Goal: Ask a question: Seek information or help from site administrators or community

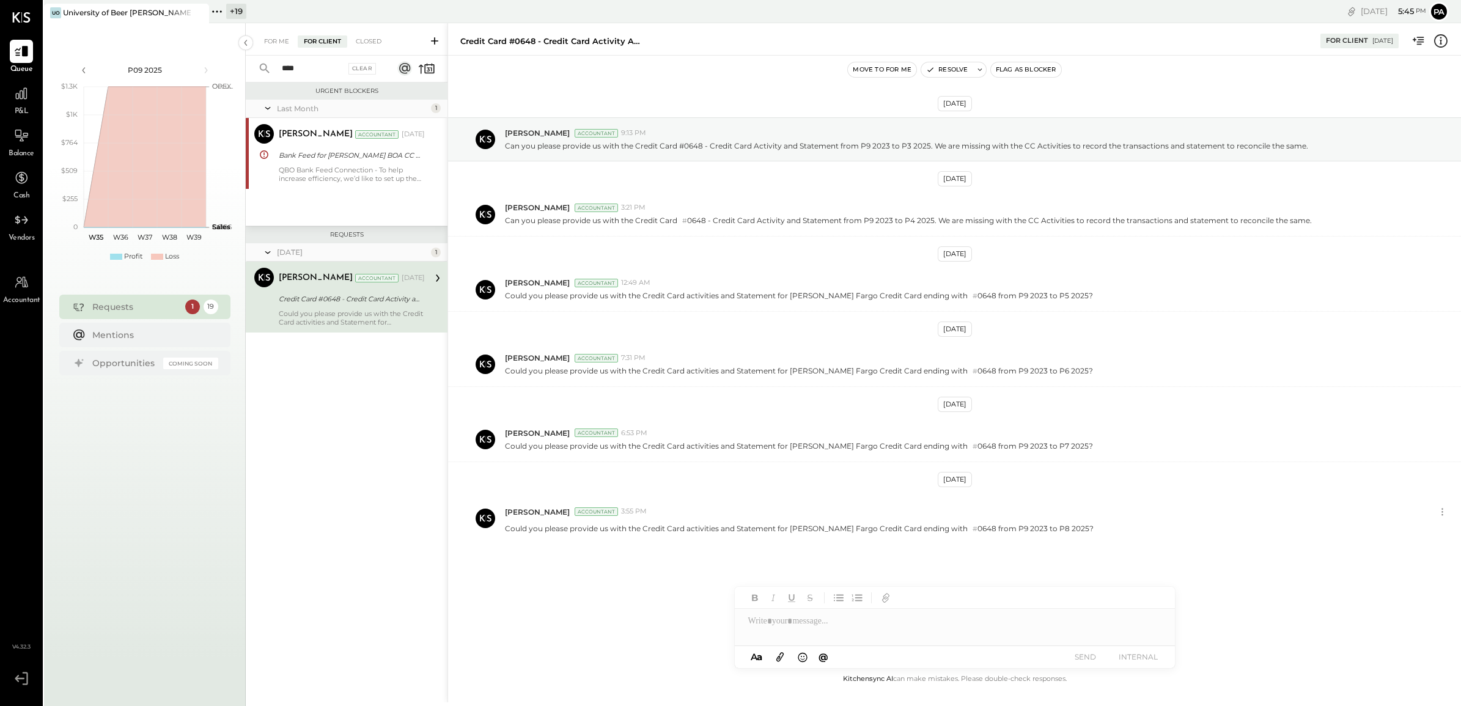
drag, startPoint x: 319, startPoint y: 71, endPoint x: 254, endPoint y: 69, distance: 64.2
click at [254, 69] on div "**** Clear" at bounding box center [322, 69] width 152 height 26
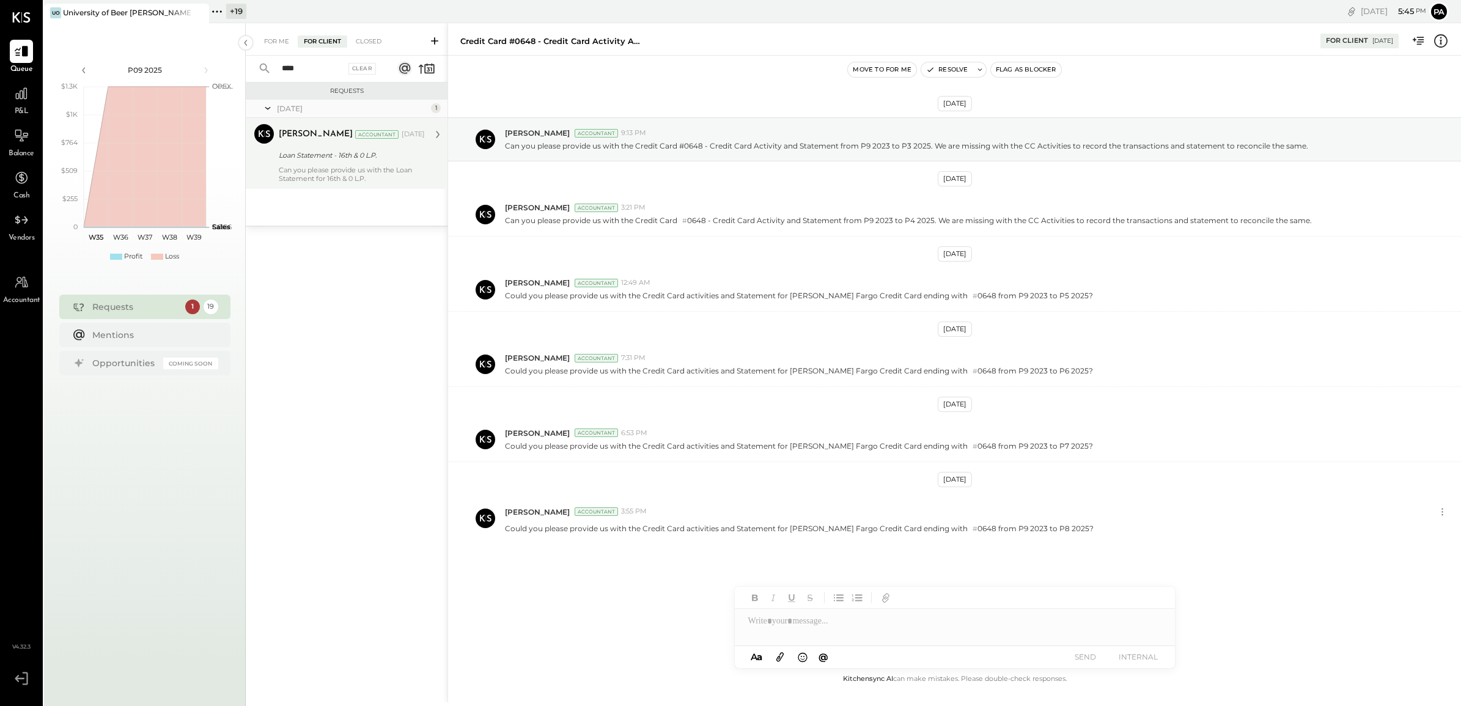
click at [295, 163] on div "Parth Shah Accountant Apr 07, 2025 Loan Statement - 16th & 0 L.P. Can you pleas…" at bounding box center [352, 153] width 146 height 59
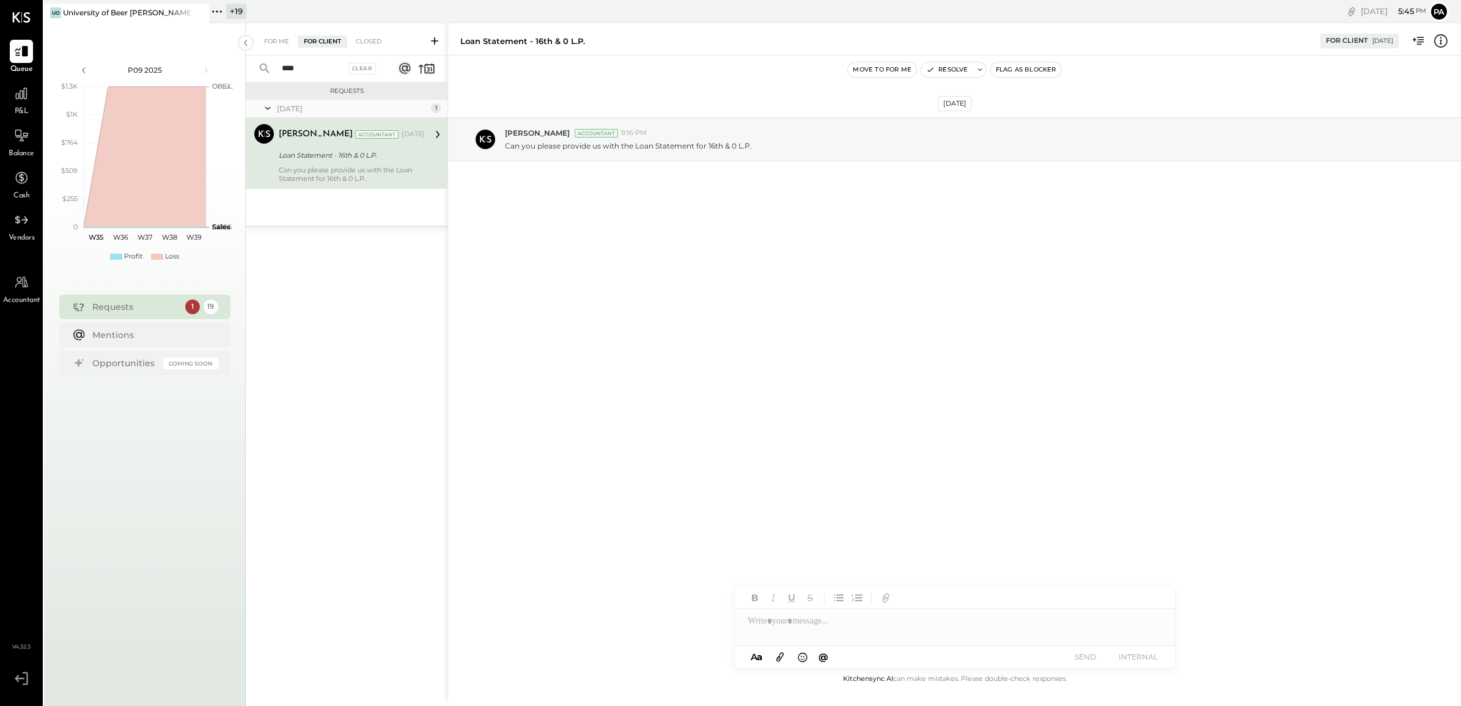
drag, startPoint x: 303, startPoint y: 65, endPoint x: 253, endPoint y: 62, distance: 50.8
click at [253, 62] on div "**** Clear" at bounding box center [322, 69] width 152 height 26
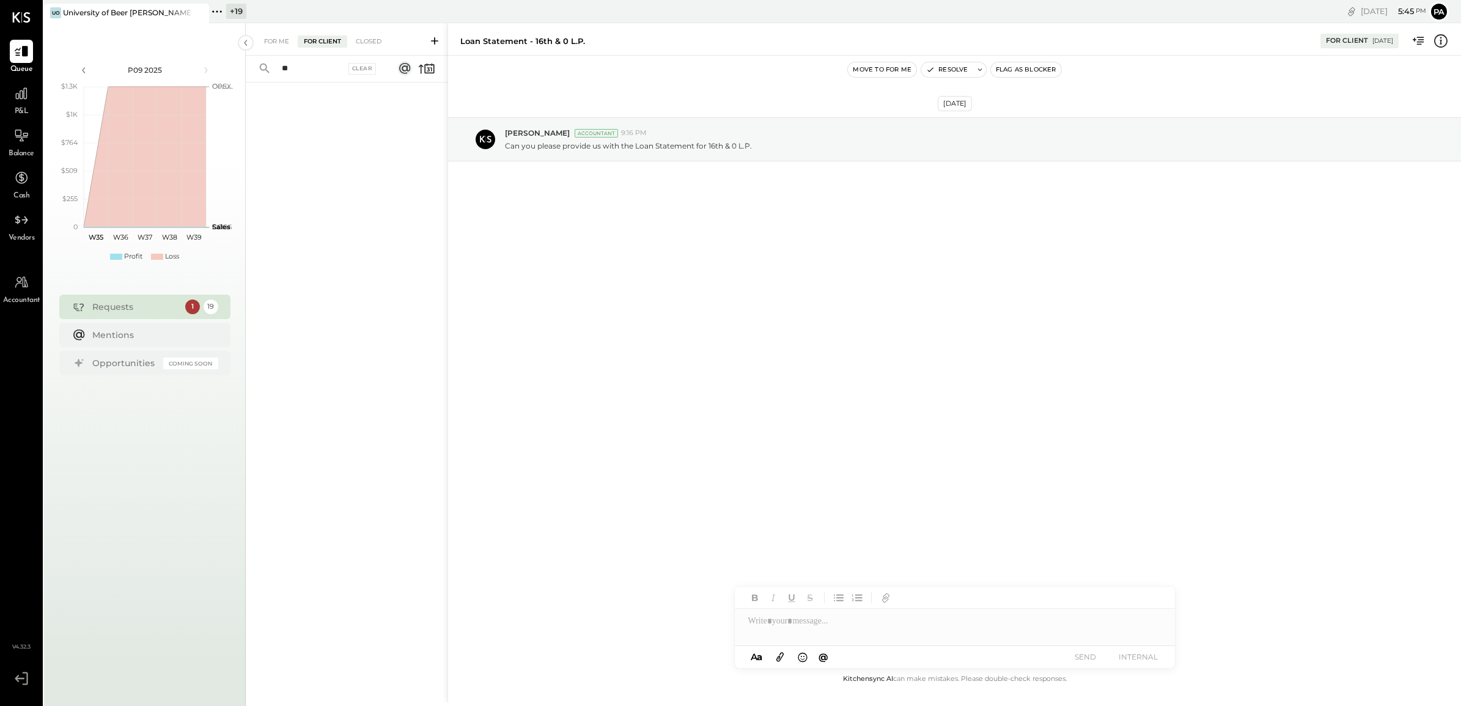
type input "*"
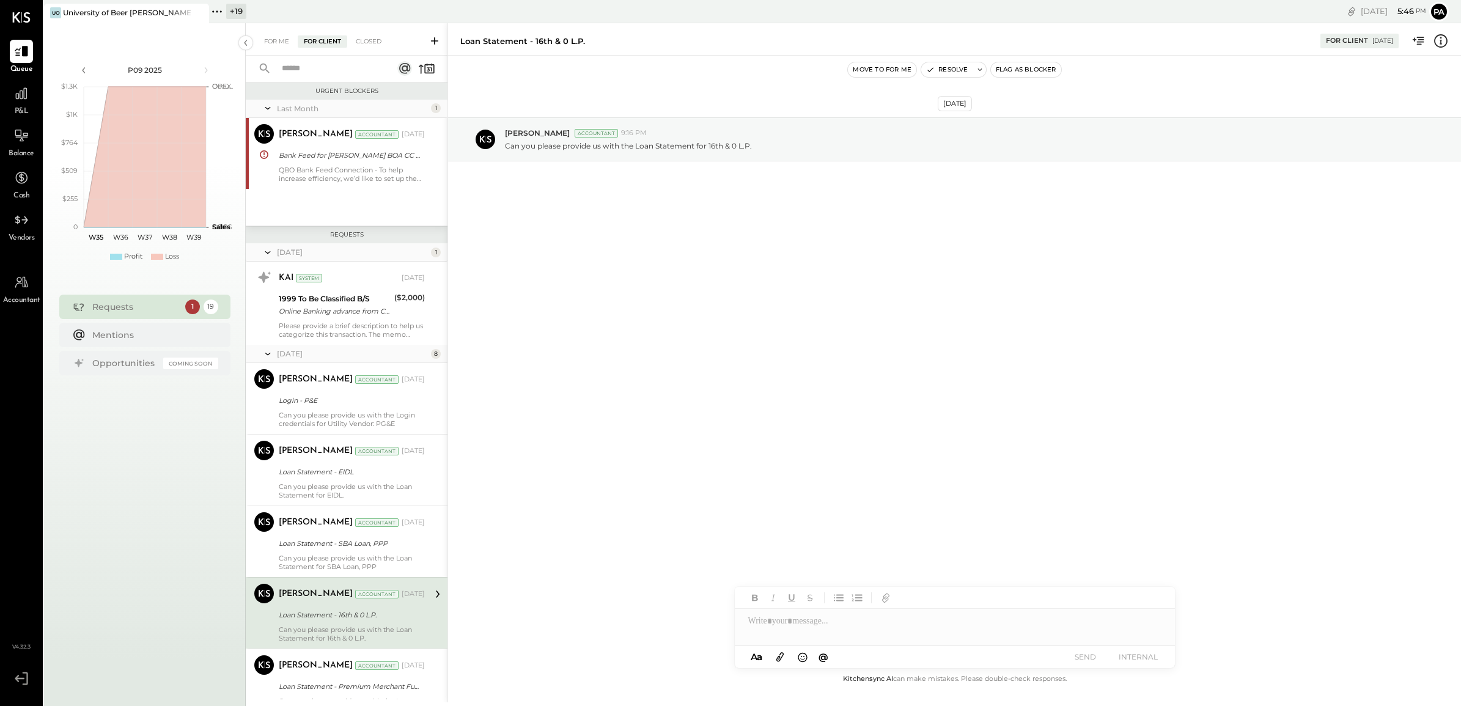
click at [327, 71] on input "text" at bounding box center [329, 69] width 108 height 20
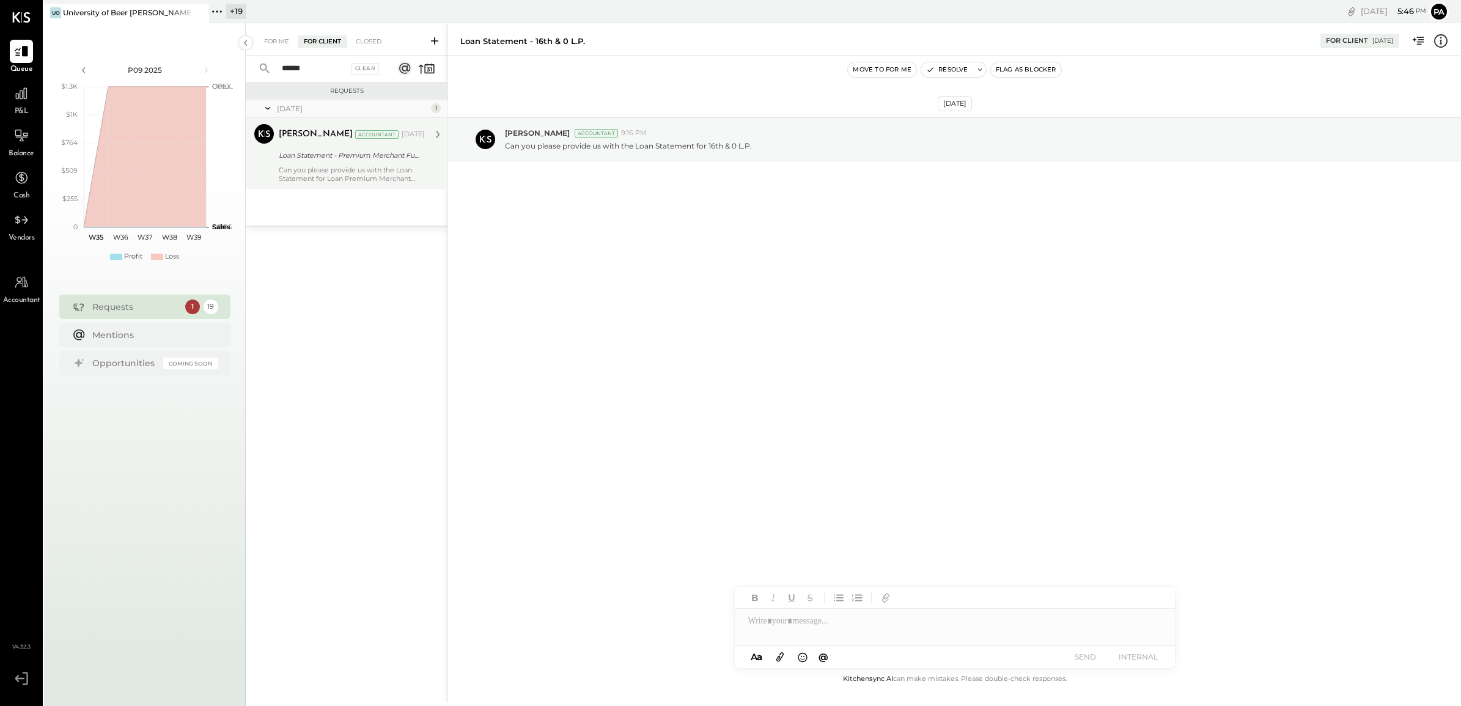
click at [322, 164] on div "Parth Shah Accountant Apr 07, 2025 Loan Statement - Premium Merchant Funding Ca…" at bounding box center [352, 153] width 146 height 59
drag, startPoint x: 327, startPoint y: 68, endPoint x: 240, endPoint y: 68, distance: 86.8
click at [240, 68] on div "P09 2025 polygon, polyline { transition: fill-opacity 0.1s, stroke-opacity 0.1s…" at bounding box center [752, 376] width 1417 height 706
click at [343, 151] on div "Loan Statement - SBA Loan, PPP" at bounding box center [350, 155] width 142 height 12
drag, startPoint x: 322, startPoint y: 69, endPoint x: 260, endPoint y: 68, distance: 61.2
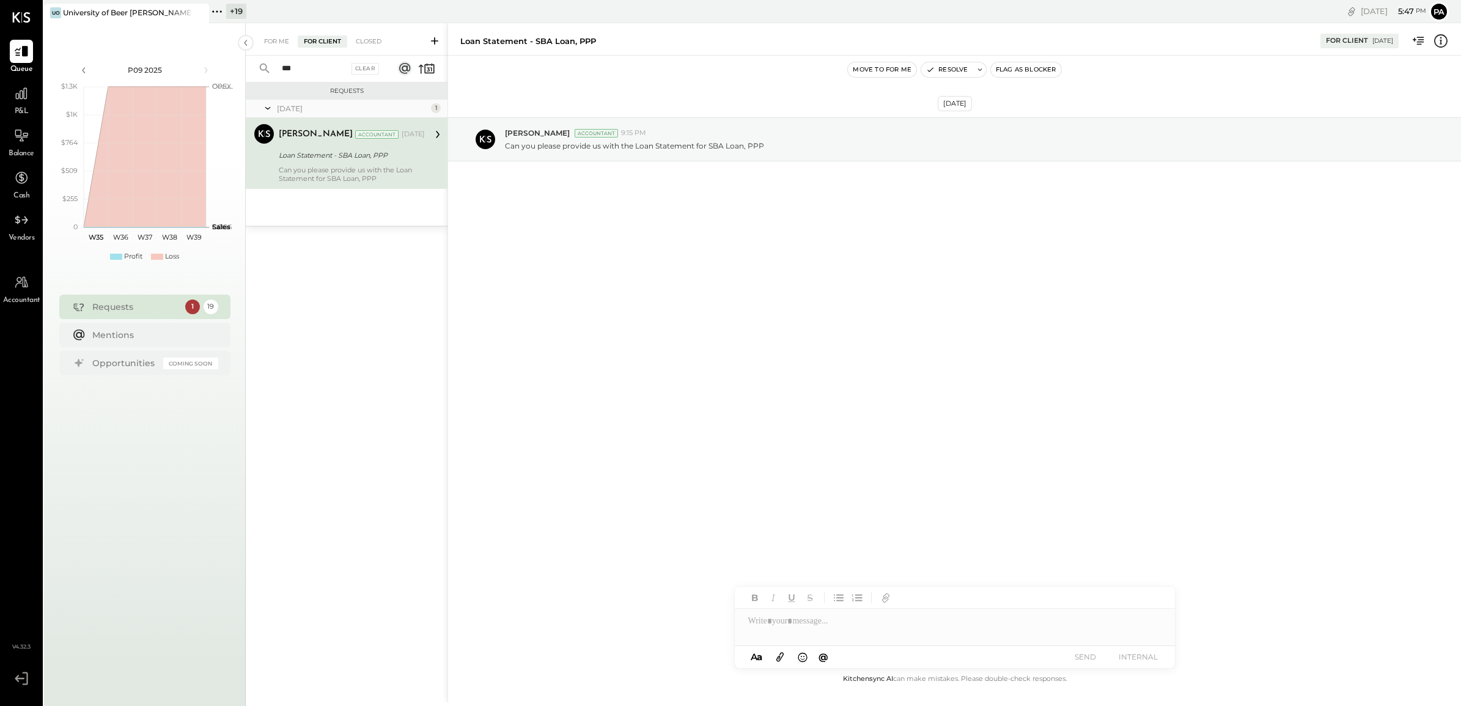
click at [260, 68] on div "*** Clear" at bounding box center [322, 69] width 152 height 26
click at [306, 71] on input "***" at bounding box center [310, 69] width 71 height 20
drag, startPoint x: 300, startPoint y: 69, endPoint x: 254, endPoint y: 68, distance: 45.9
click at [256, 68] on div "*** Clear" at bounding box center [322, 69] width 152 height 26
click at [303, 172] on div "Can you please provide us with the Loan Statement for EIDL." at bounding box center [352, 174] width 146 height 17
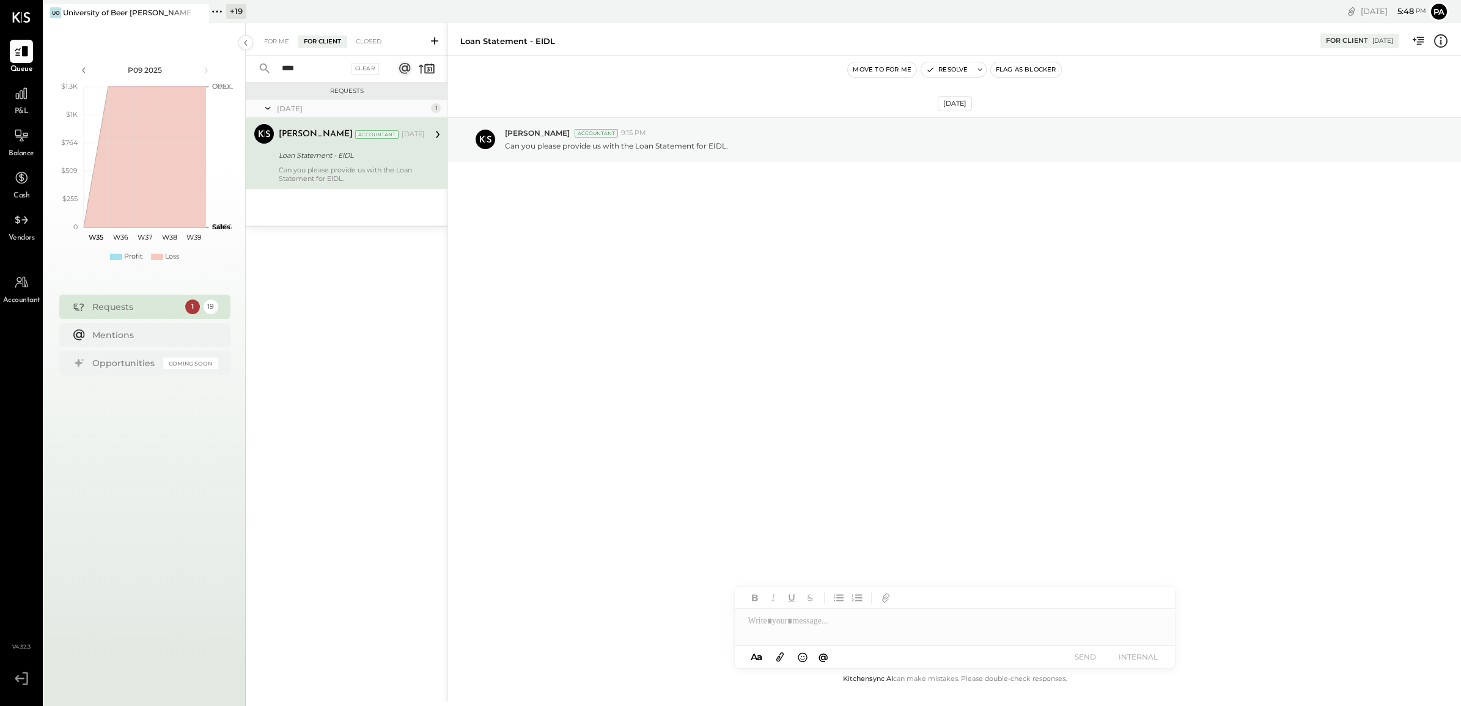
drag, startPoint x: 318, startPoint y: 66, endPoint x: 254, endPoint y: 72, distance: 63.8
click at [254, 72] on div "**** Clear" at bounding box center [322, 69] width 152 height 26
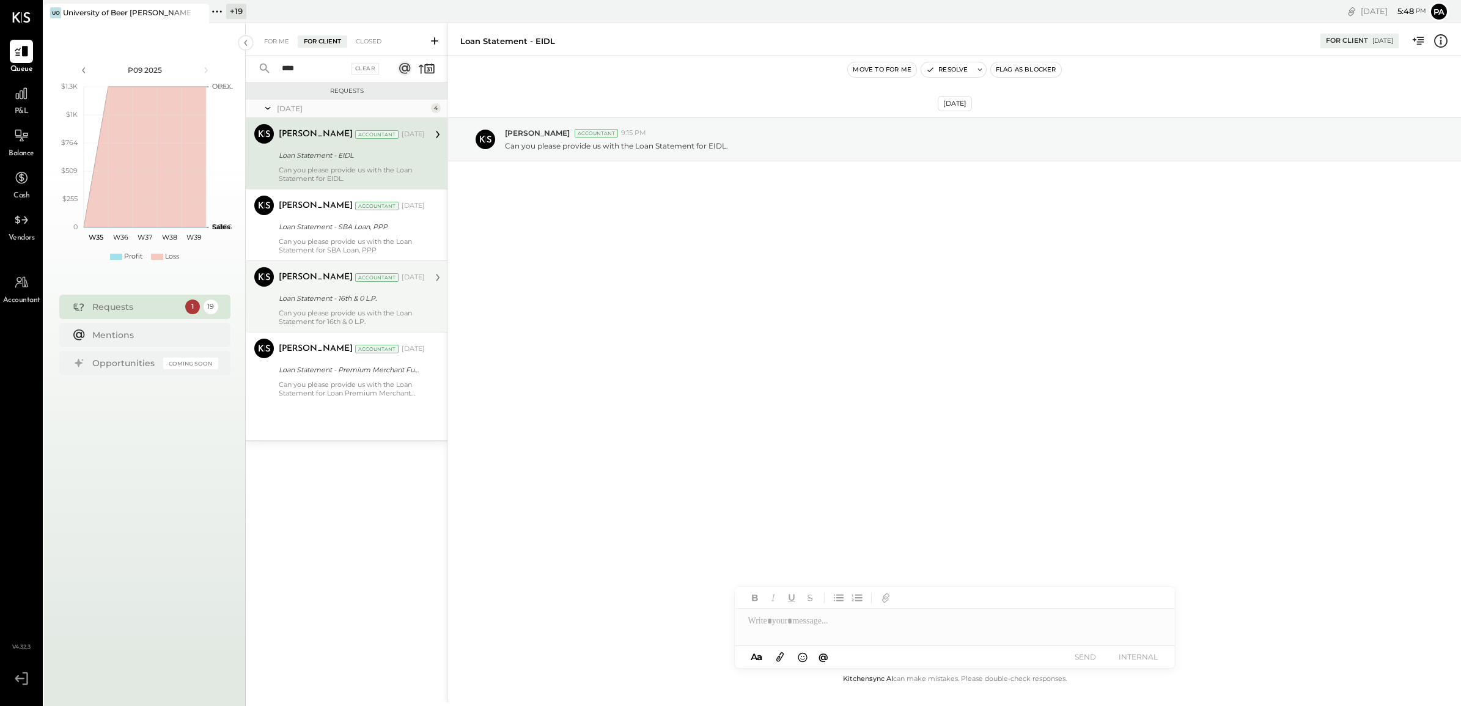
type input "****"
click at [331, 305] on div "Loan Statement - 16th & 0 L.P." at bounding box center [350, 298] width 142 height 15
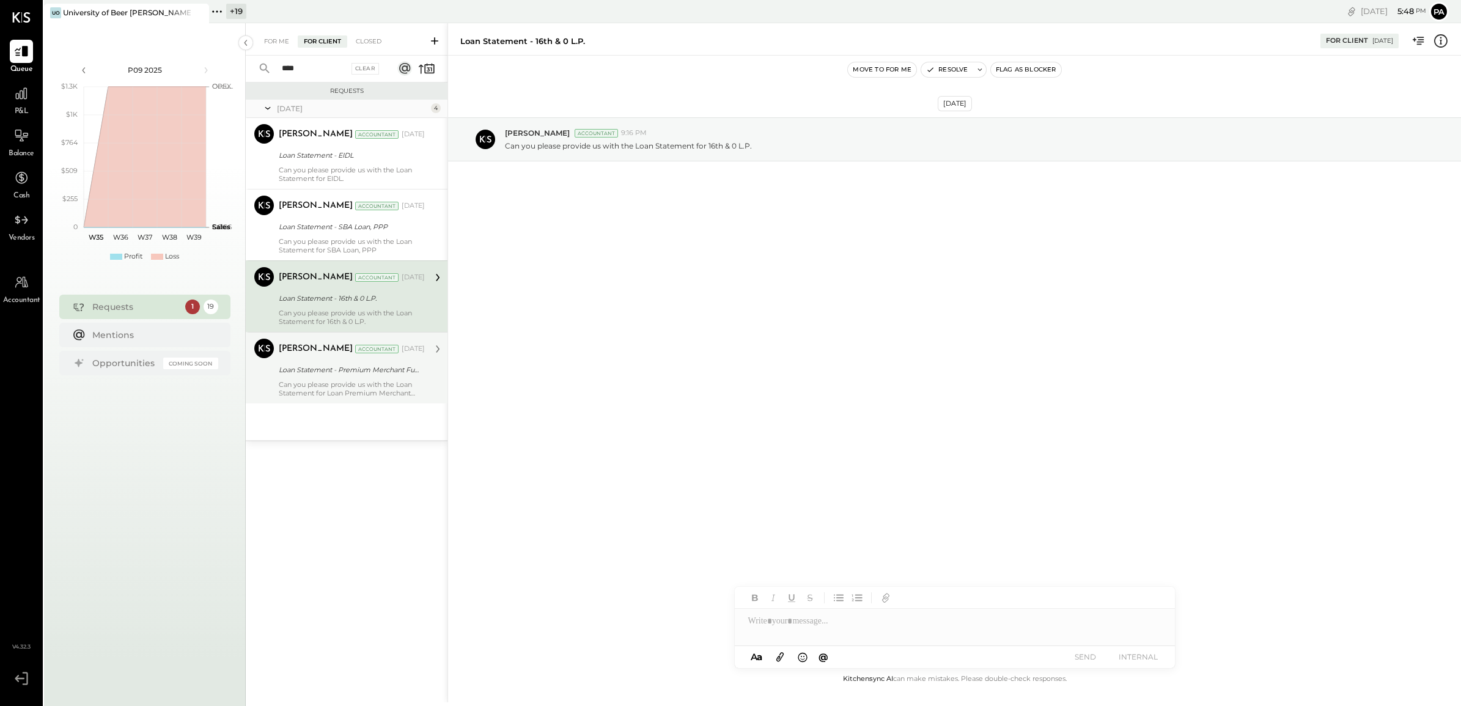
click at [342, 380] on div "Can you please provide us with the Loan Statement for Loan Premium Merchant Fun…" at bounding box center [352, 388] width 146 height 17
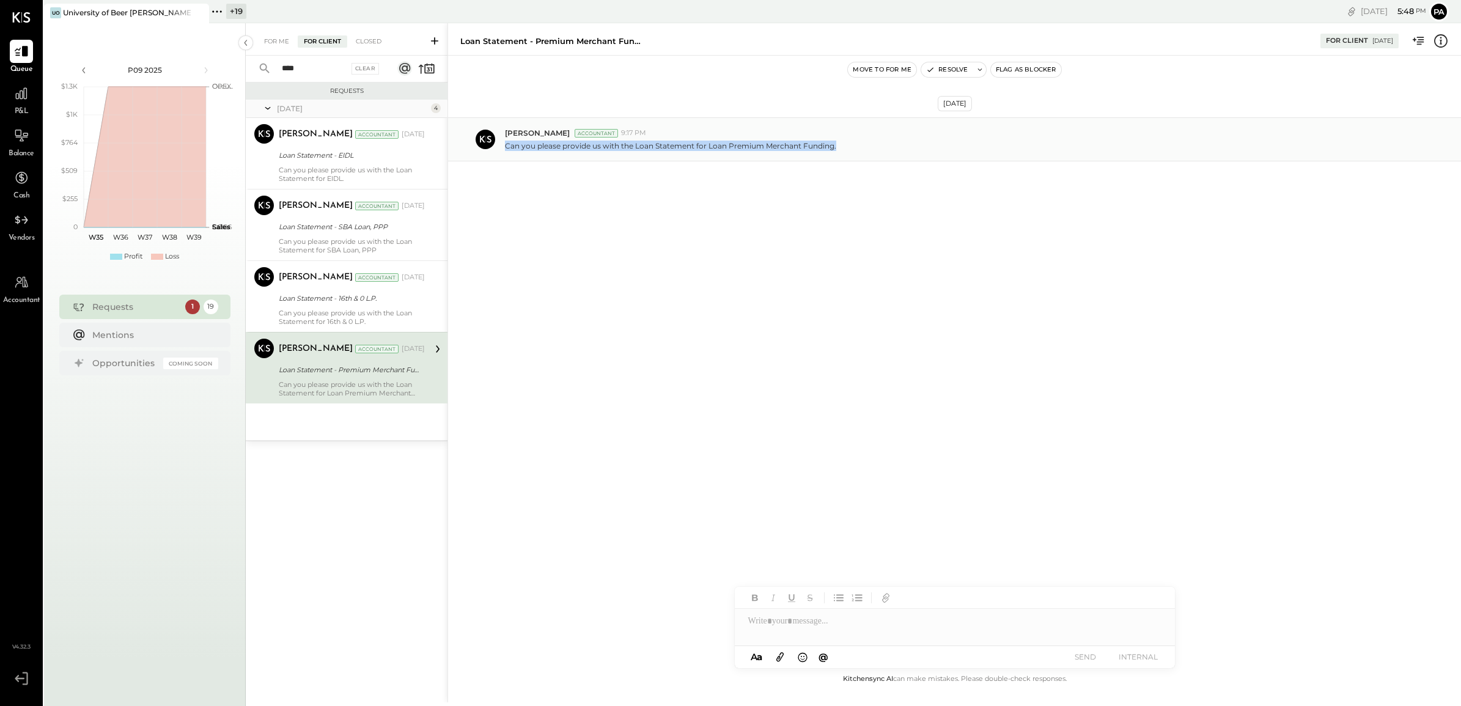
drag, startPoint x: 504, startPoint y: 146, endPoint x: 885, endPoint y: 162, distance: 381.3
click at [885, 161] on div "Parth Shah Accountant 9:17 PM Can you please provide us with the Loan Statement…" at bounding box center [954, 139] width 1013 height 44
copy p "Can you please provide us with the Loan Statement for Loan Premium Merchant Fun…"
click at [430, 40] on icon at bounding box center [435, 41] width 12 height 12
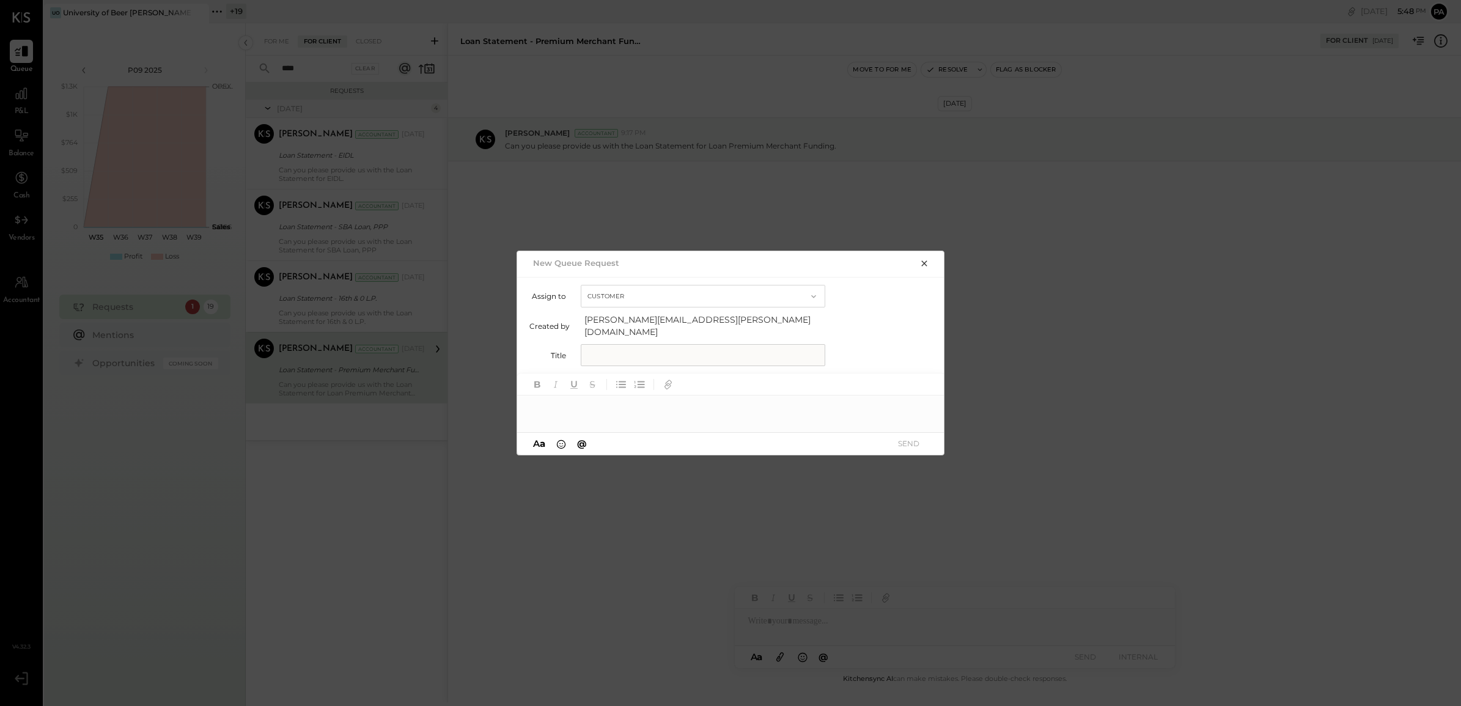
click at [626, 353] on input "text" at bounding box center [703, 355] width 245 height 22
type input "**********"
paste div
click at [923, 407] on icon at bounding box center [920, 409] width 10 height 10
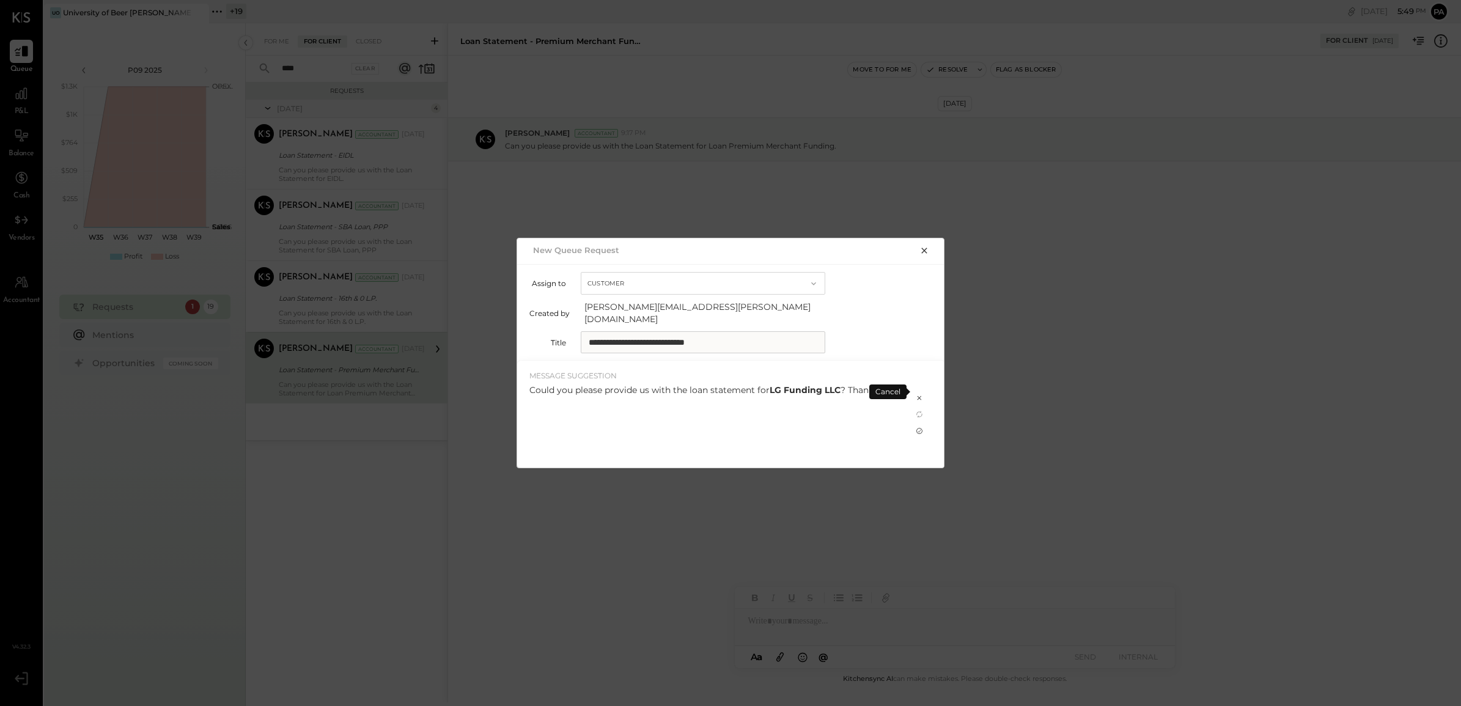
click at [925, 426] on div at bounding box center [919, 431] width 15 height 15
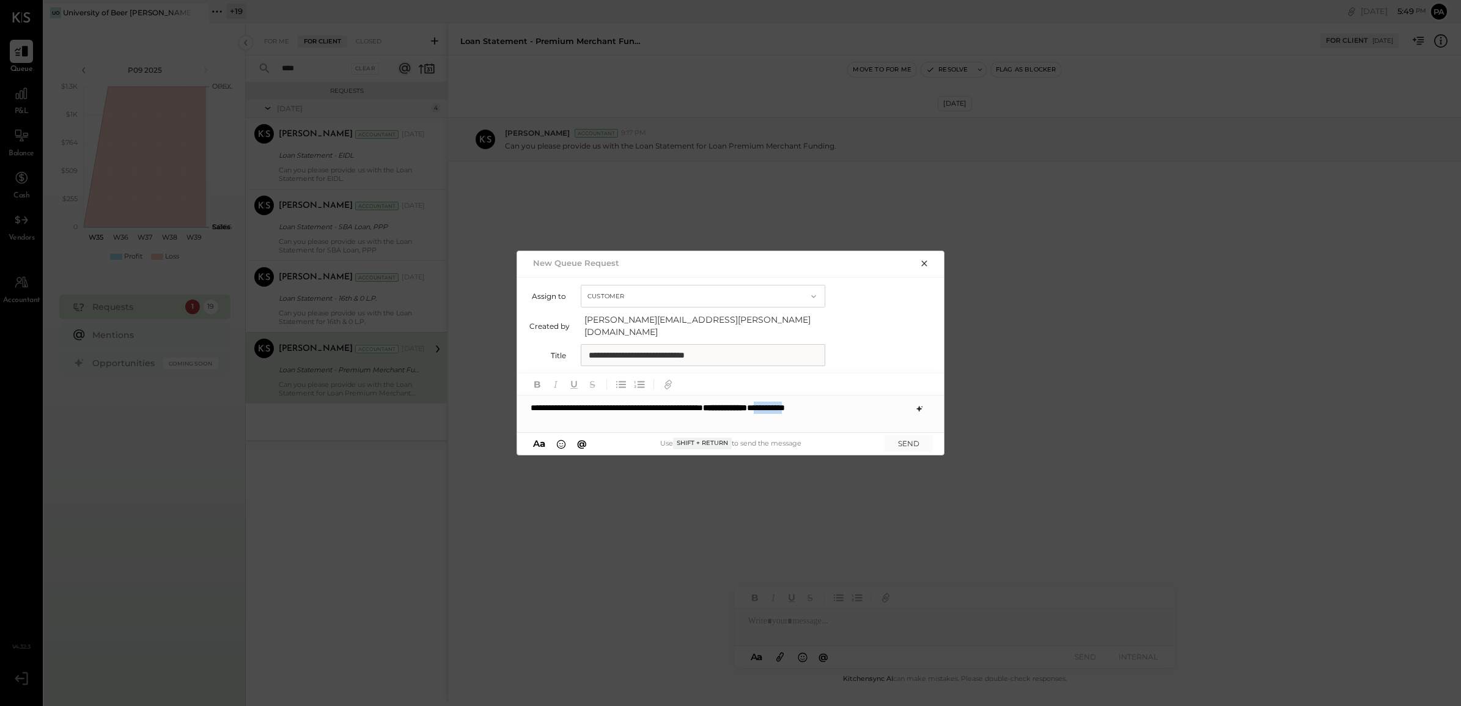
drag, startPoint x: 851, startPoint y: 402, endPoint x: 893, endPoint y: 402, distance: 42.2
click at [893, 402] on div "**********" at bounding box center [731, 408] width 428 height 24
click at [907, 435] on button "SEND" at bounding box center [908, 443] width 49 height 17
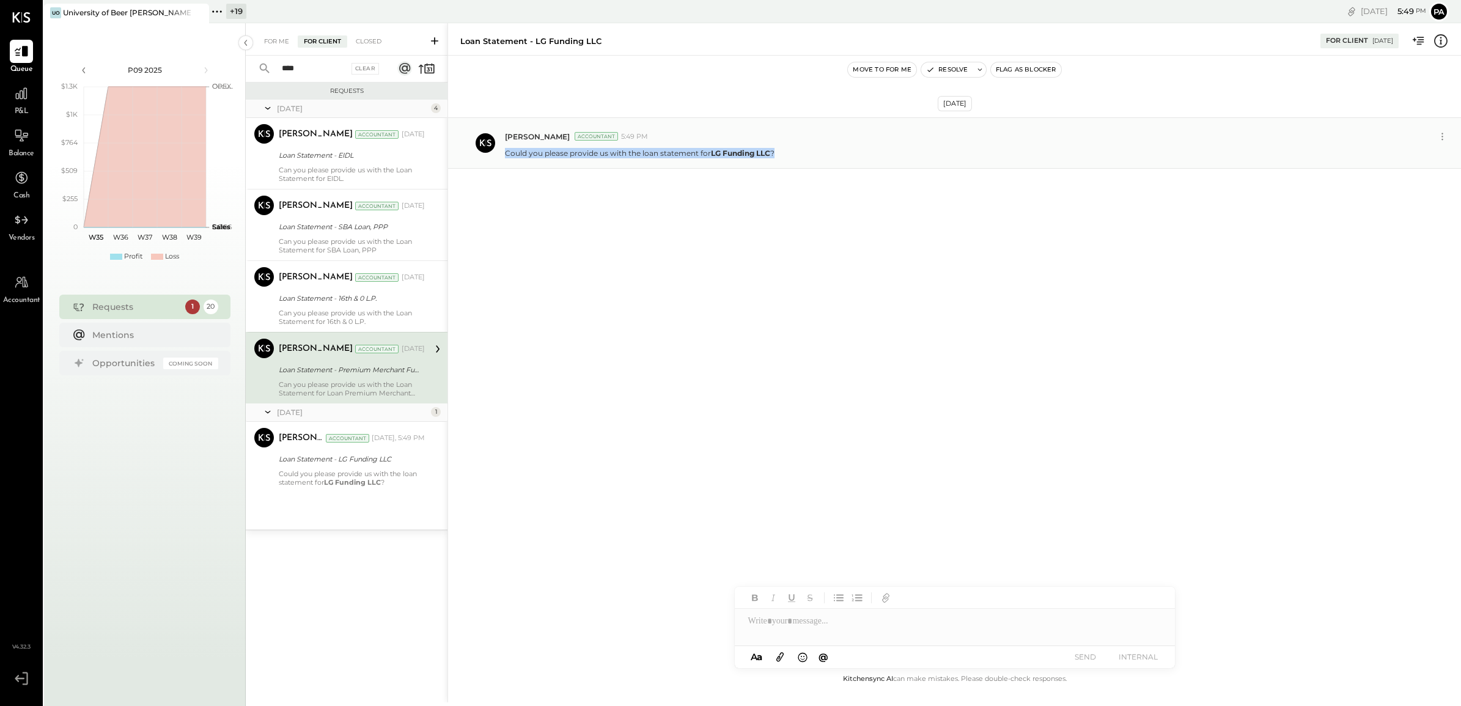
drag, startPoint x: 506, startPoint y: 155, endPoint x: 792, endPoint y: 156, distance: 286.8
click at [792, 156] on div "Could you please provide us with the loan statement for LG Funding LLC ?" at bounding box center [978, 152] width 947 height 13
copy p "Could you please provide us with the loan statement for LG Funding LLC ?"
click at [437, 42] on icon at bounding box center [435, 41] width 12 height 12
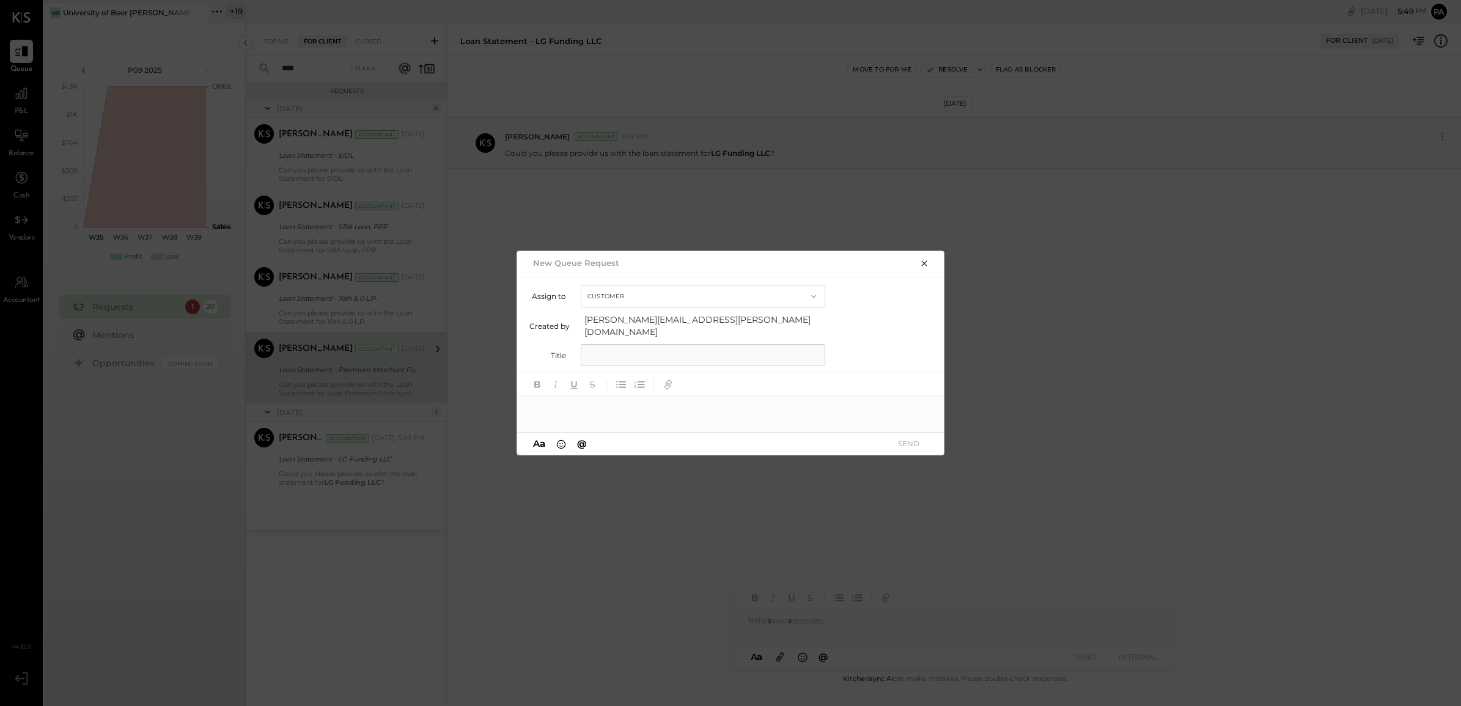
click at [626, 353] on input "text" at bounding box center [703, 355] width 245 height 22
type input "**********"
paste div
click at [903, 436] on button "SEND" at bounding box center [908, 443] width 49 height 17
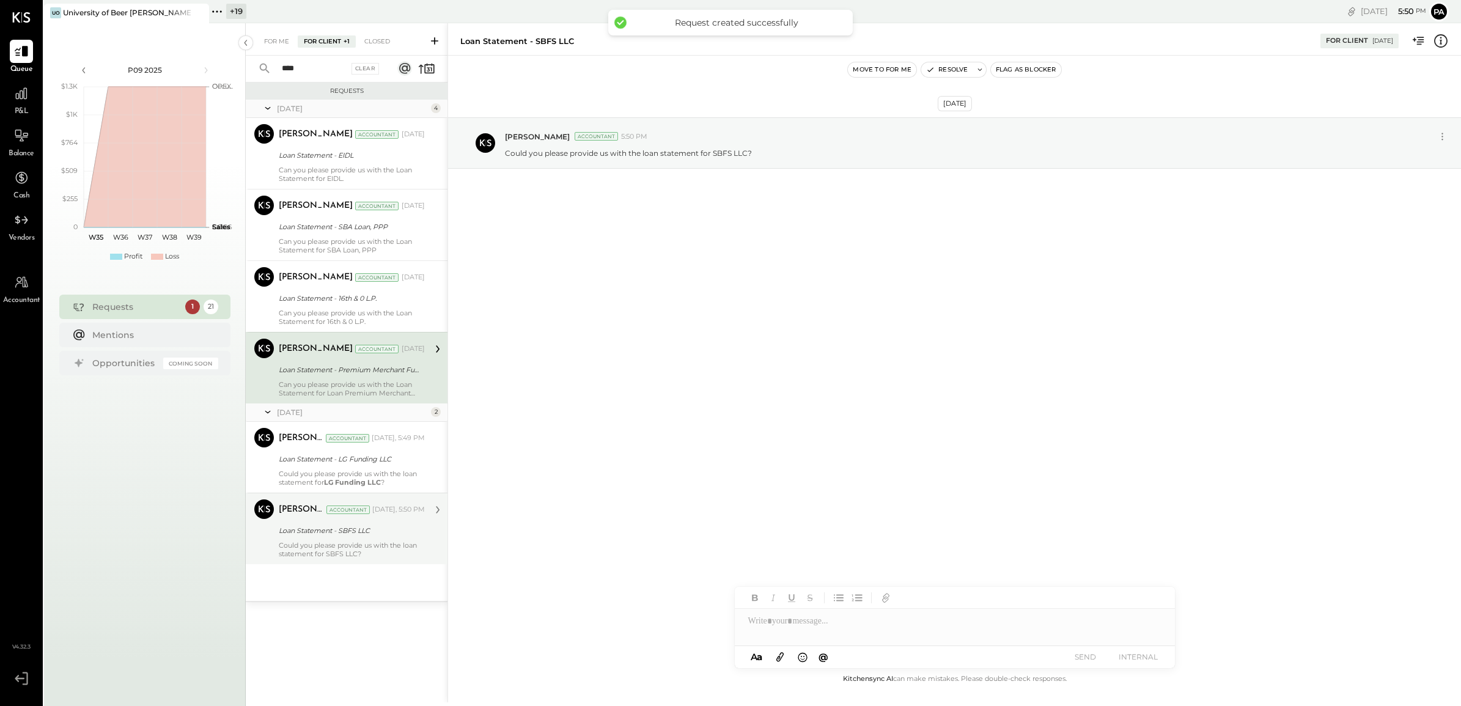
click at [333, 531] on div "Loan Statement - SBFS LLC" at bounding box center [350, 531] width 142 height 12
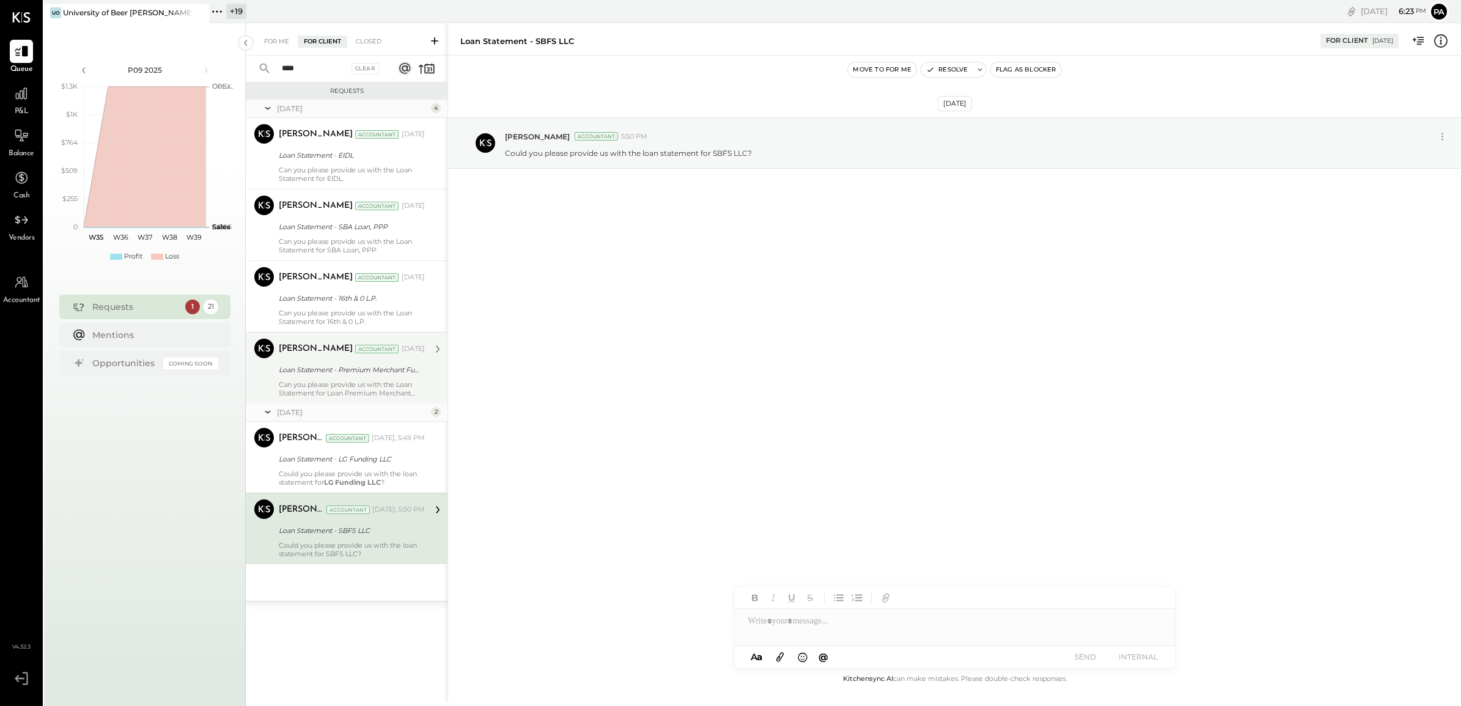
click at [216, 11] on icon at bounding box center [217, 12] width 16 height 16
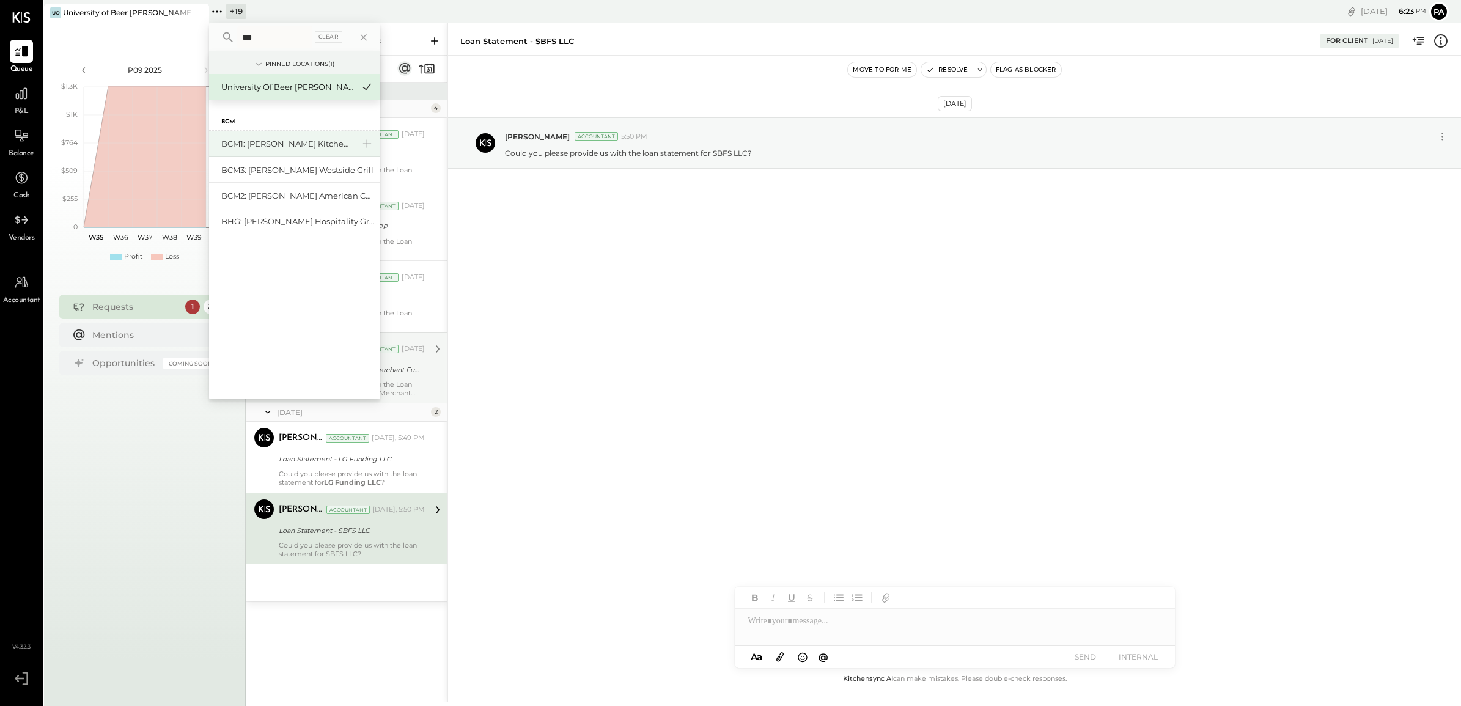
type input "***"
click at [285, 139] on div "BCM1: [PERSON_NAME] Kitchen Bar Market" at bounding box center [287, 144] width 132 height 12
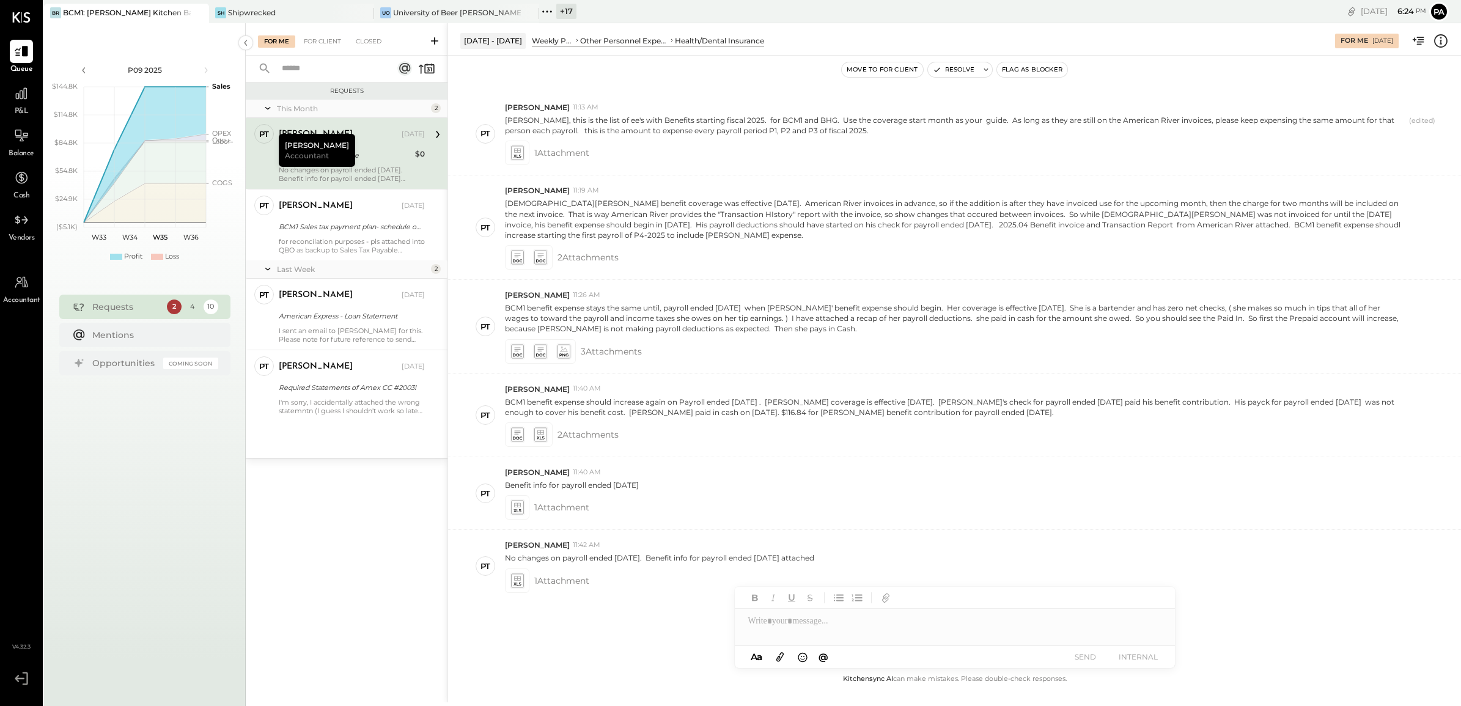
scroll to position [272, 0]
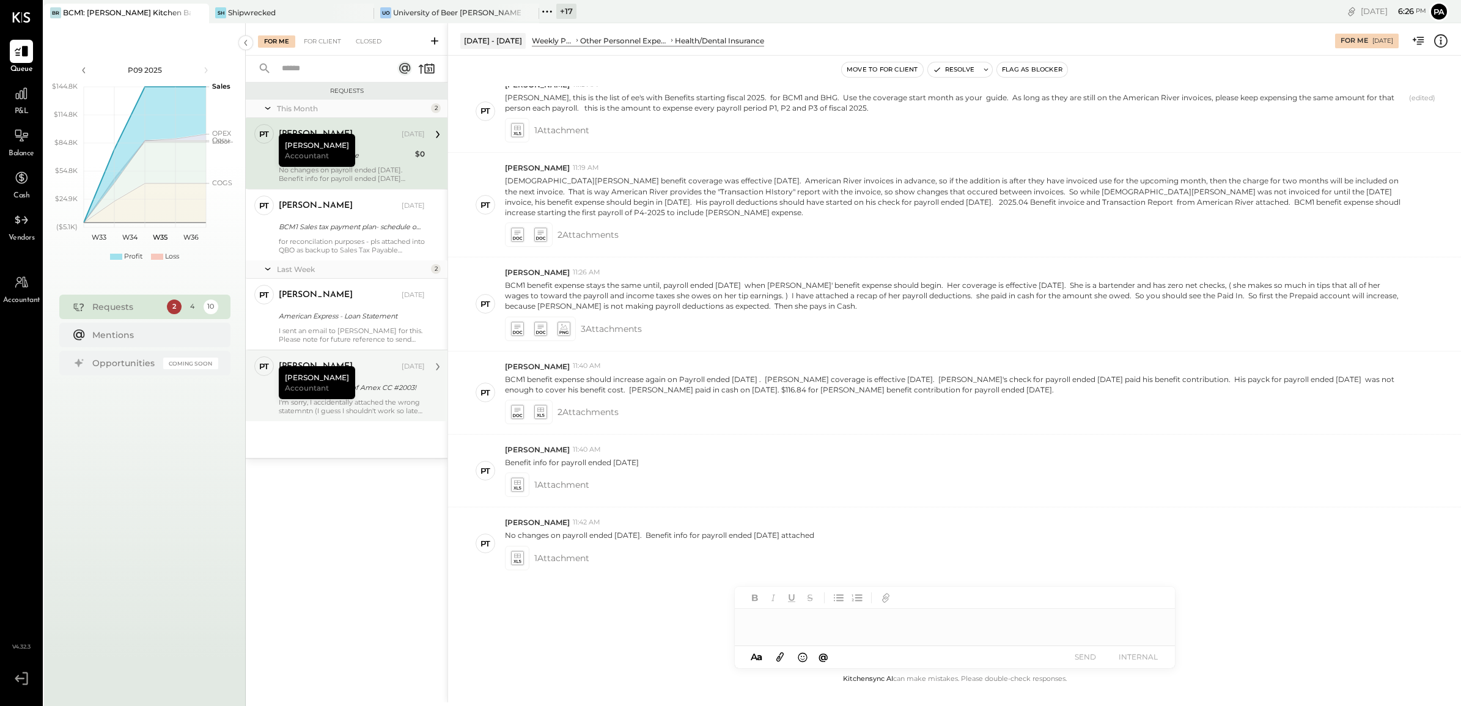
click at [331, 387] on div "Pam T Luo Accountant" at bounding box center [317, 382] width 76 height 33
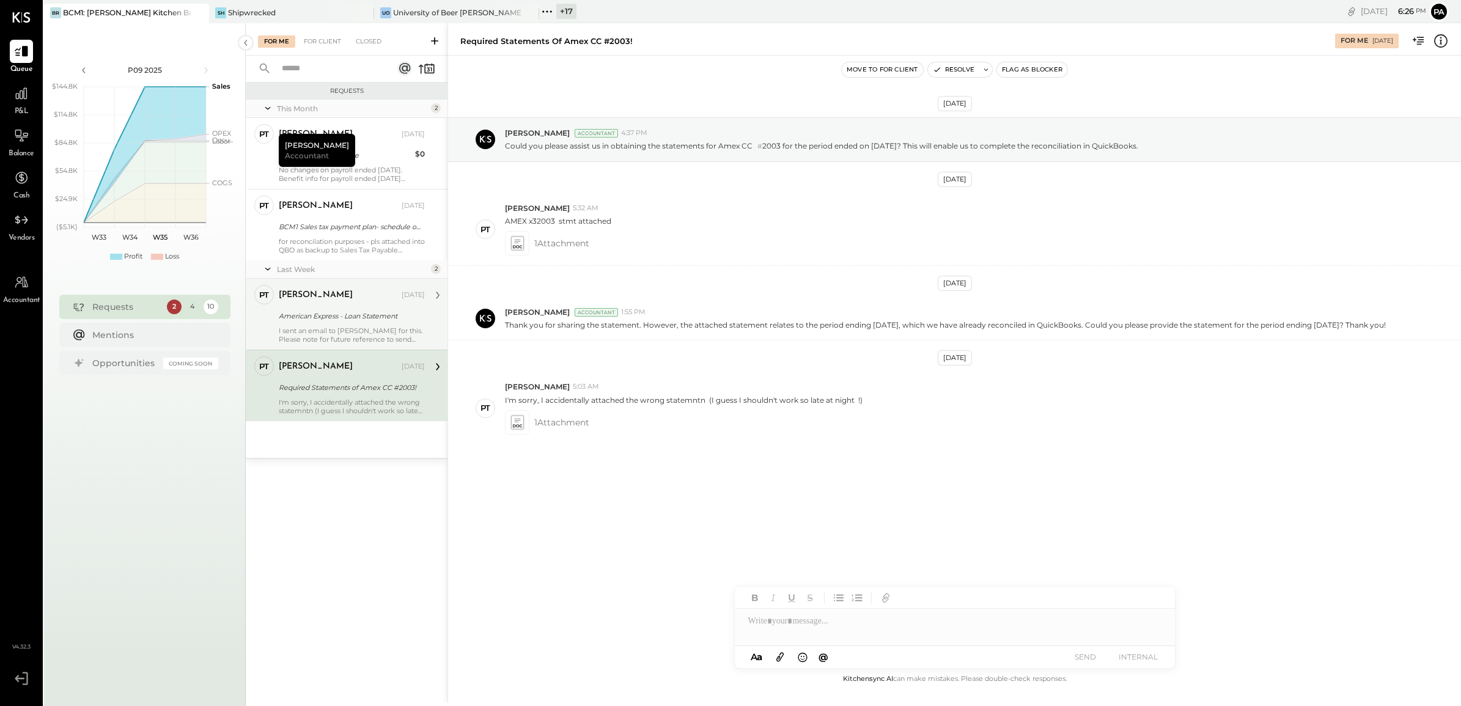
click at [342, 311] on div "American Express - Loan Statement" at bounding box center [350, 316] width 142 height 12
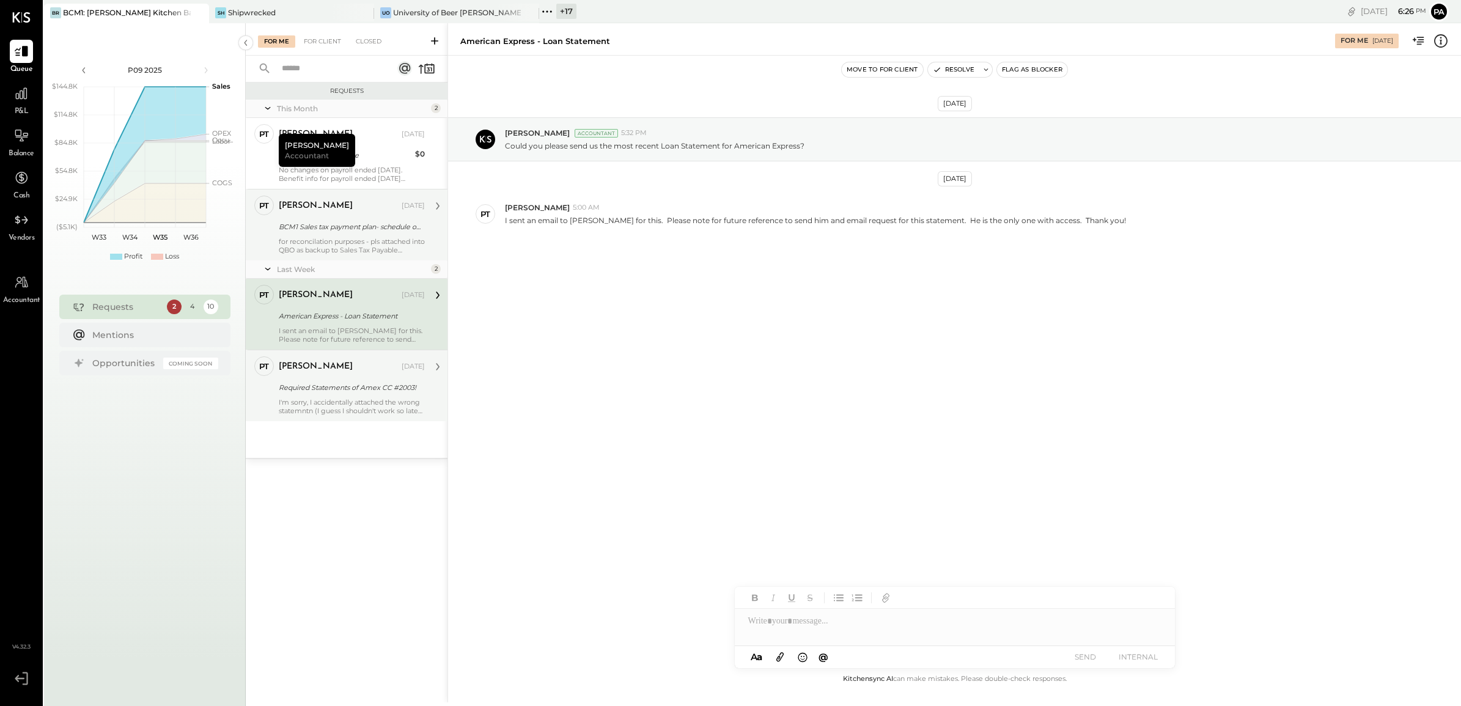
click at [328, 227] on div "BCM1 Sales tax payment plan- schedule of payments" at bounding box center [350, 227] width 142 height 12
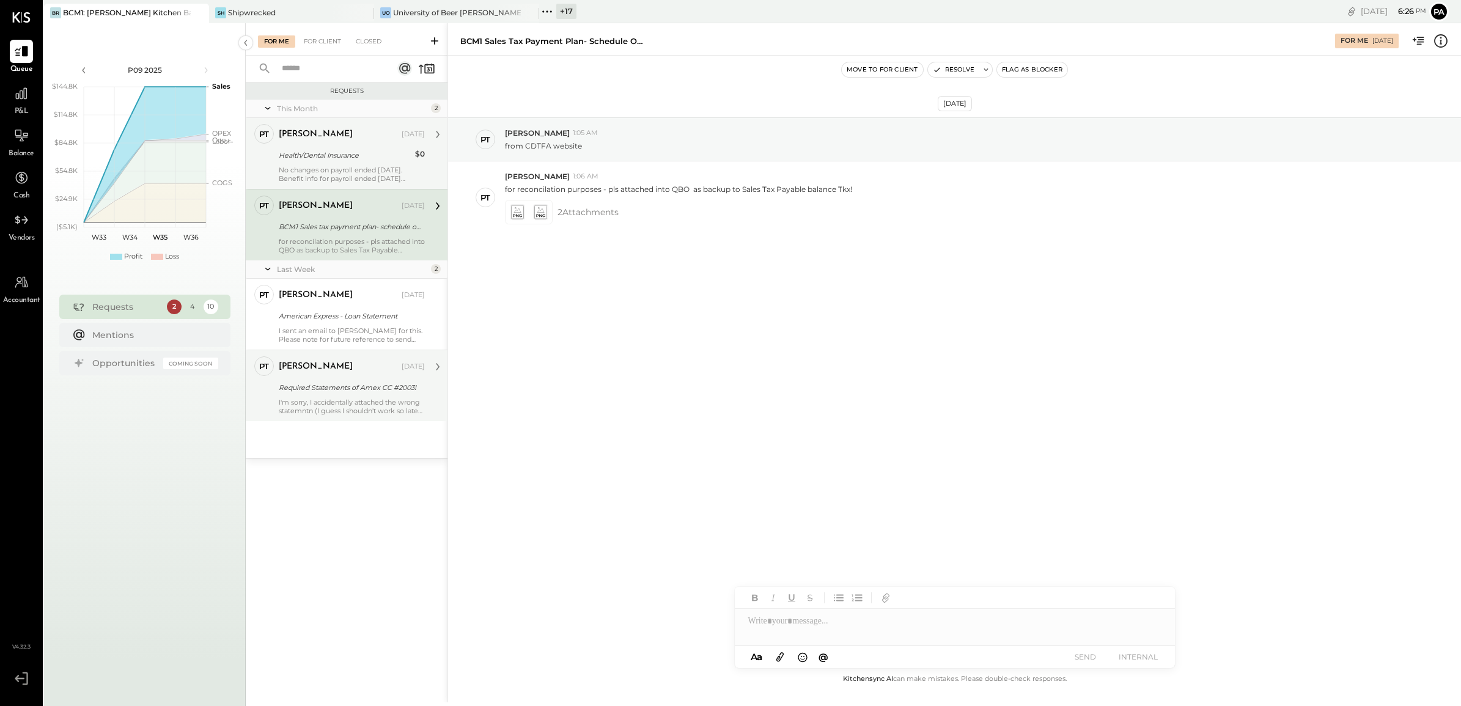
click at [356, 138] on div "Pam T Luo" at bounding box center [339, 134] width 120 height 12
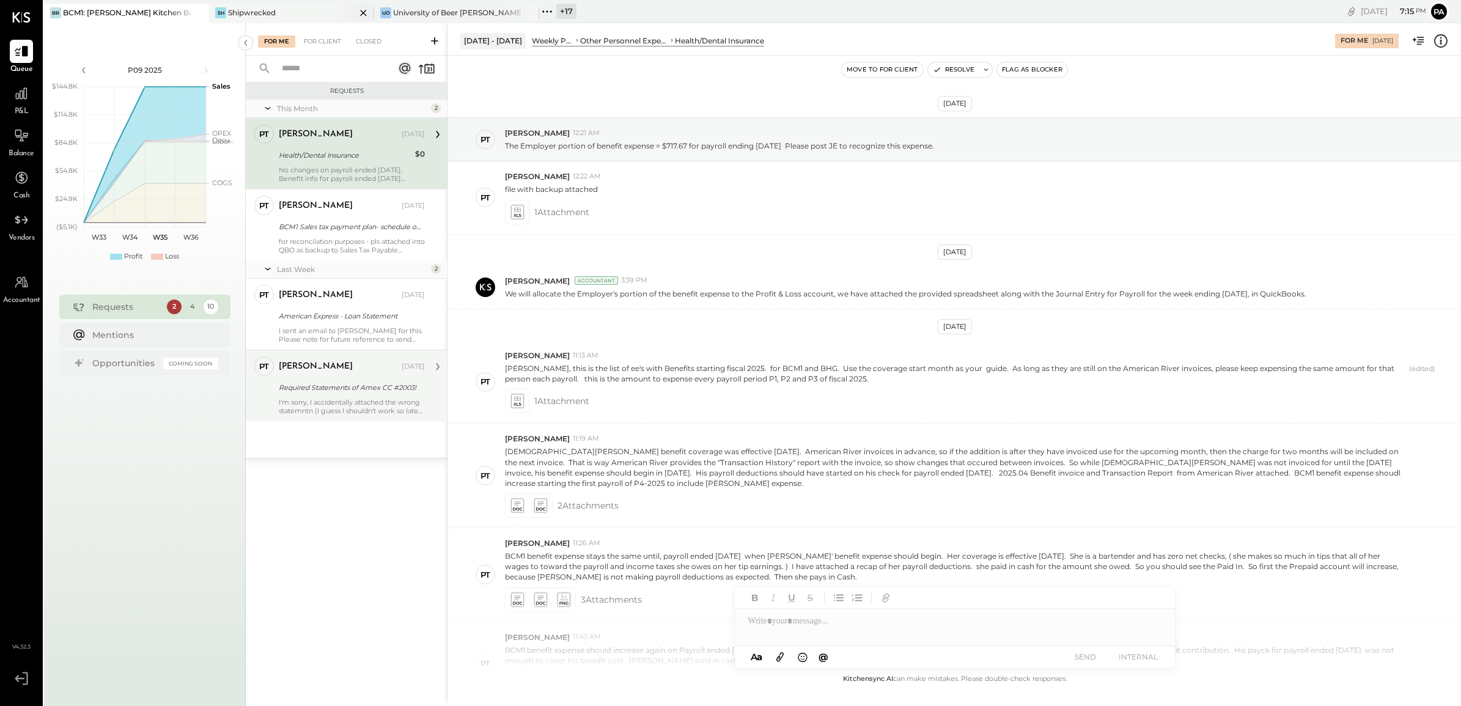
click at [364, 10] on icon at bounding box center [363, 13] width 15 height 15
drag, startPoint x: 364, startPoint y: 10, endPoint x: 216, endPoint y: 13, distance: 148.0
click at [218, 14] on icon at bounding box center [217, 12] width 16 height 16
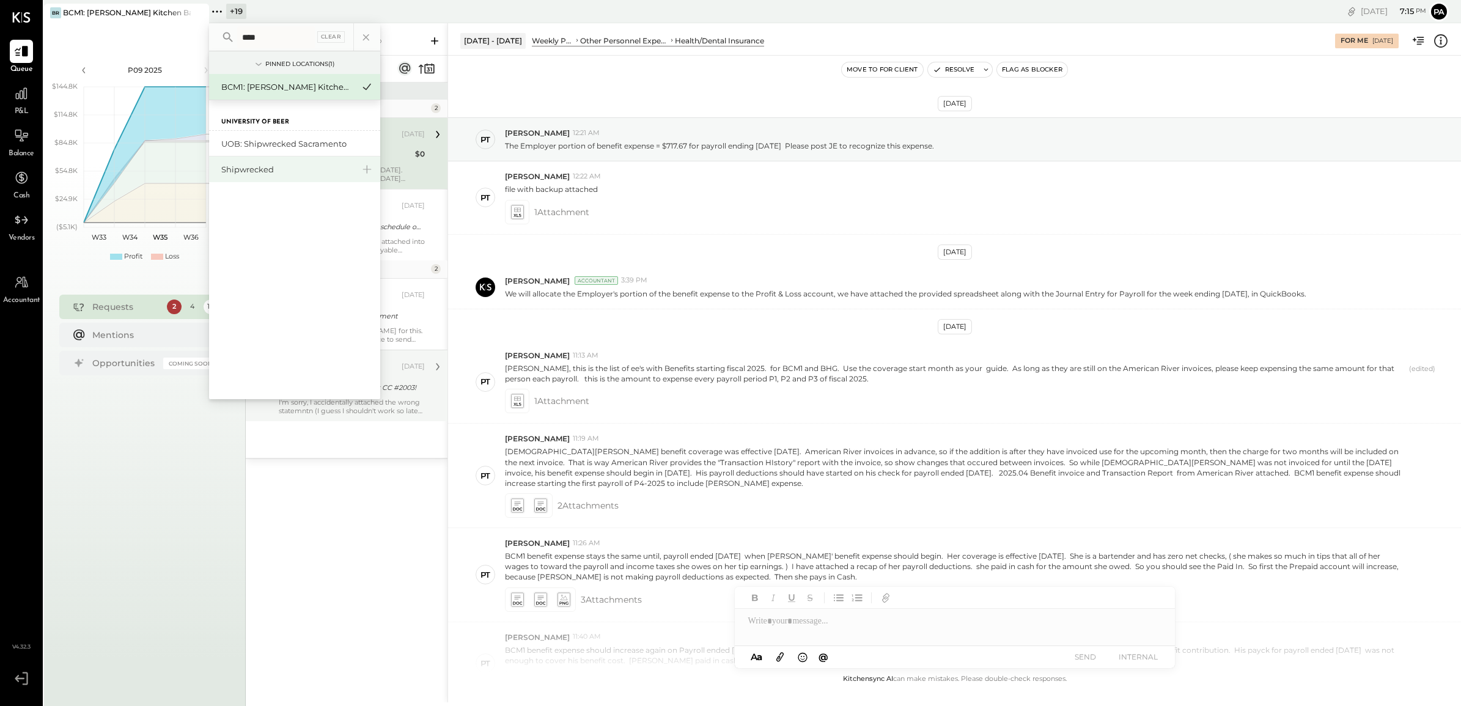
type input "****"
click at [266, 169] on div "Shipwrecked" at bounding box center [287, 170] width 132 height 12
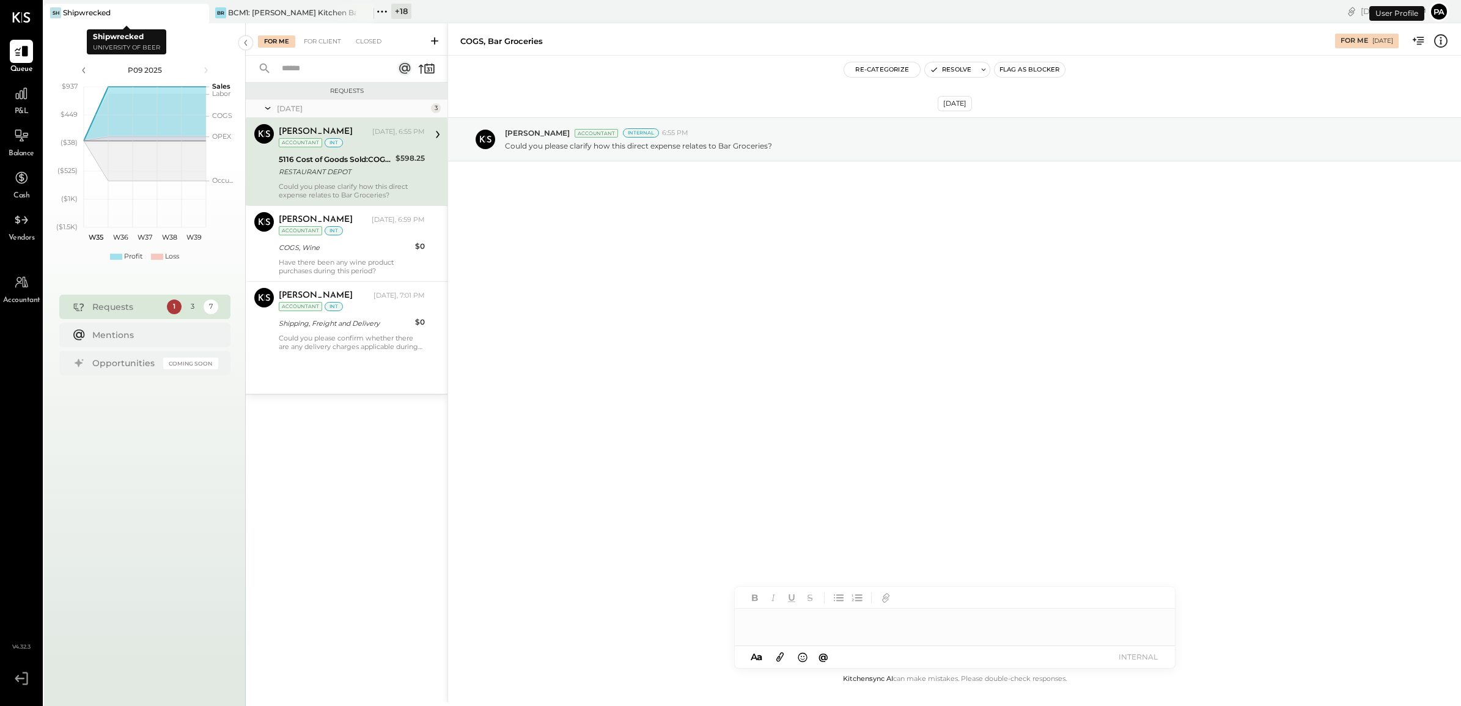
click at [166, 16] on div at bounding box center [187, 13] width 43 height 18
click at [386, 12] on icon at bounding box center [382, 12] width 16 height 16
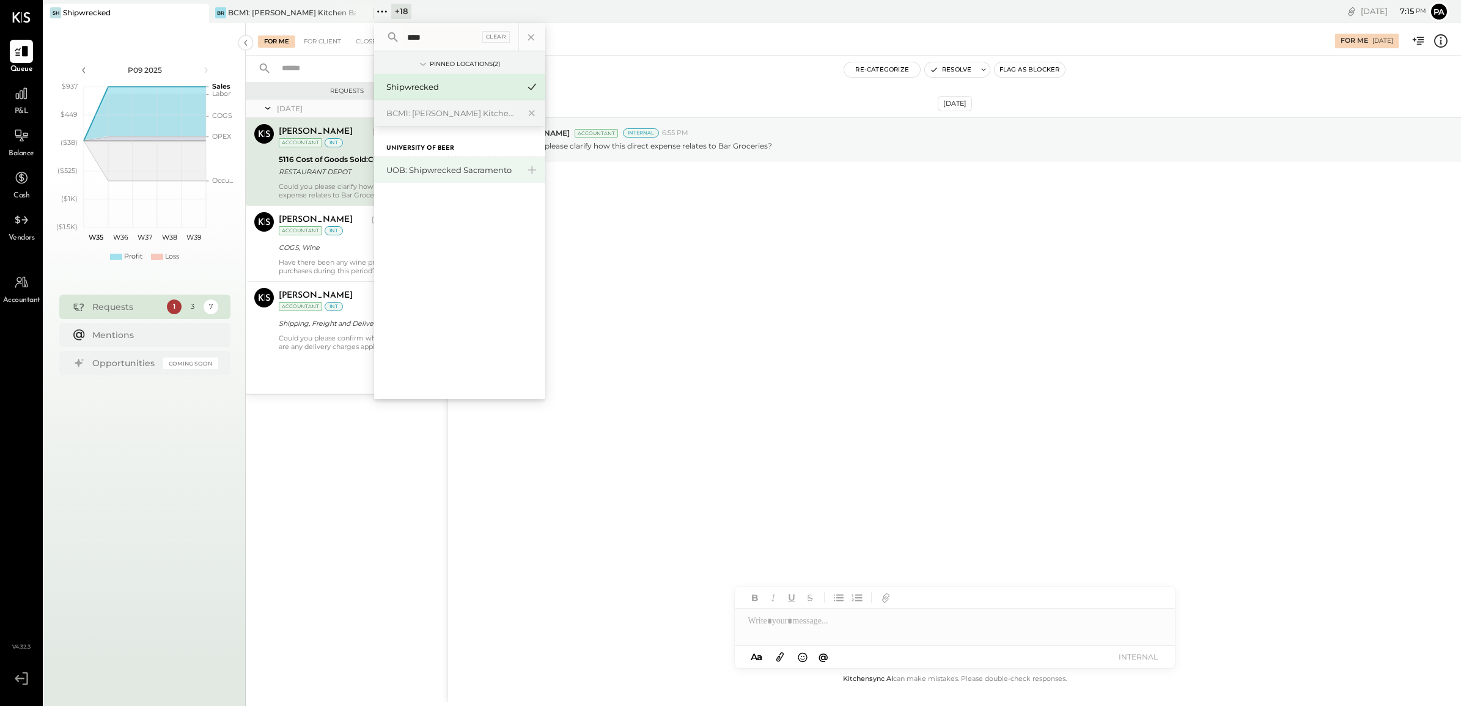
type input "****"
click at [433, 171] on div "UOB: Shipwrecked Sacramento" at bounding box center [452, 170] width 132 height 12
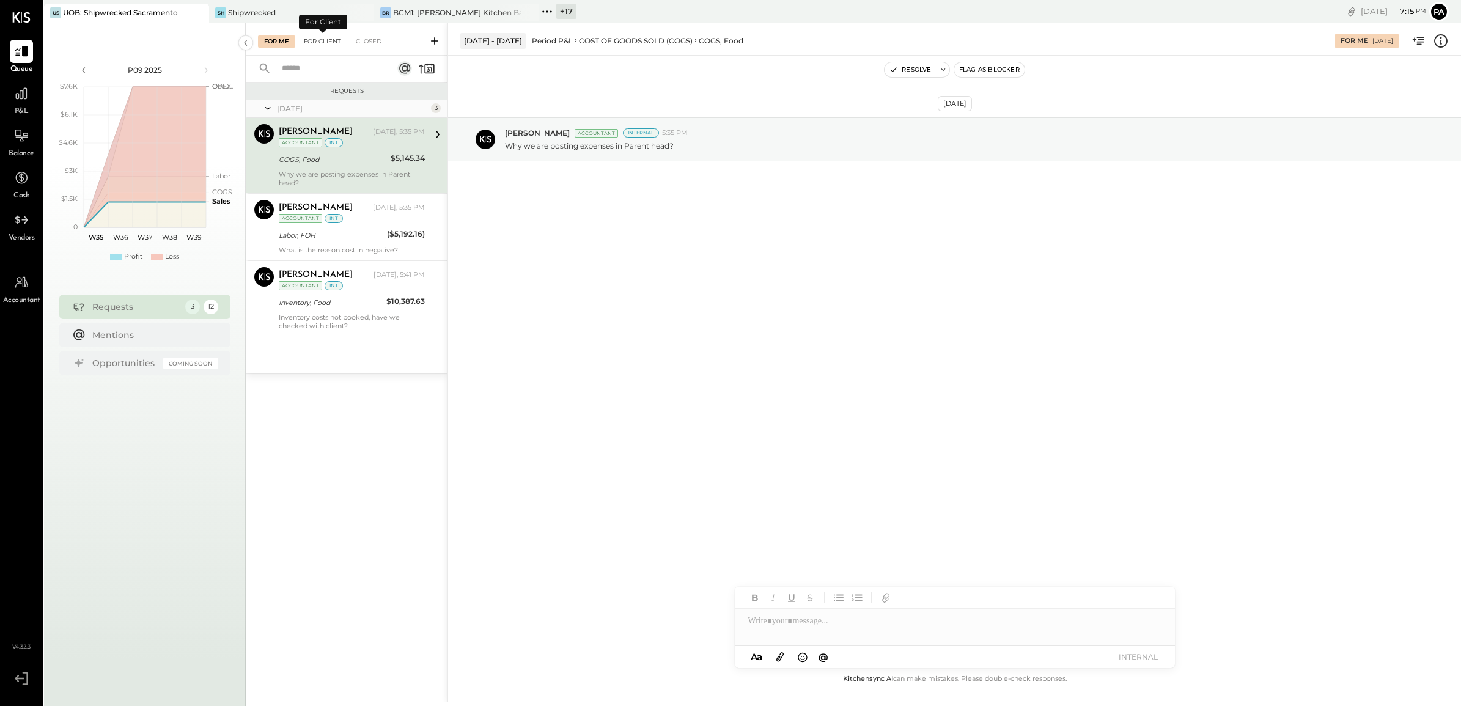
click at [325, 35] on div "For Client" at bounding box center [323, 41] width 50 height 12
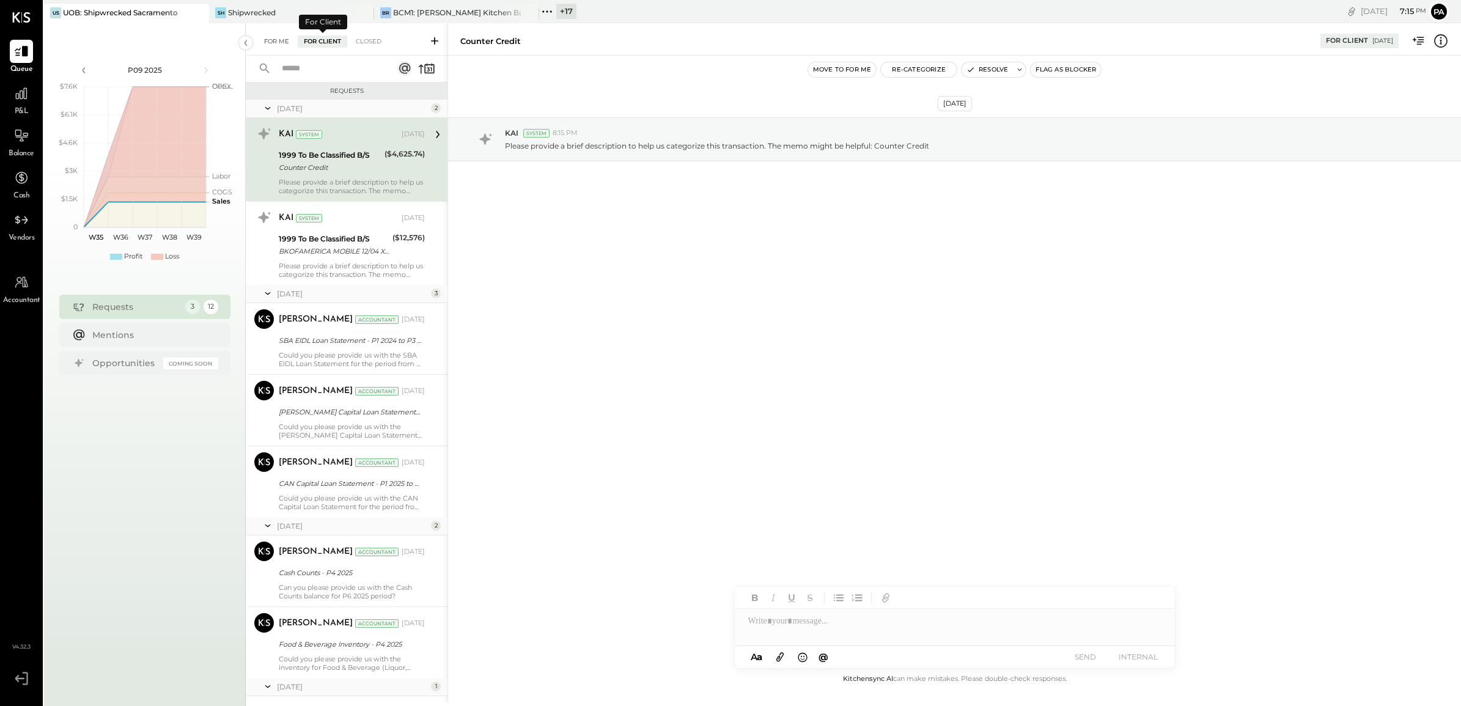
click at [282, 41] on div "For Me" at bounding box center [276, 41] width 37 height 12
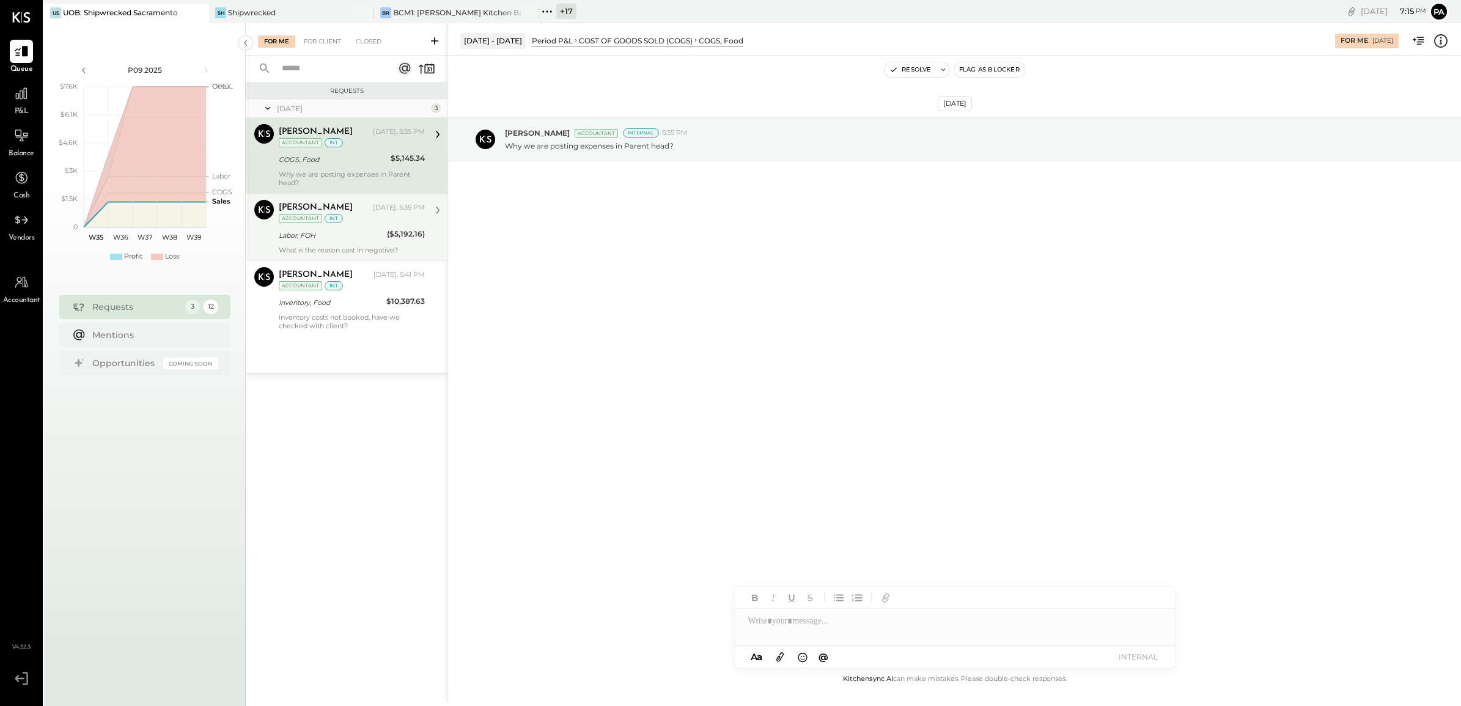
click at [375, 223] on div "Ajay Prajapati Today, 5:35 PM Accountant int" at bounding box center [352, 212] width 146 height 25
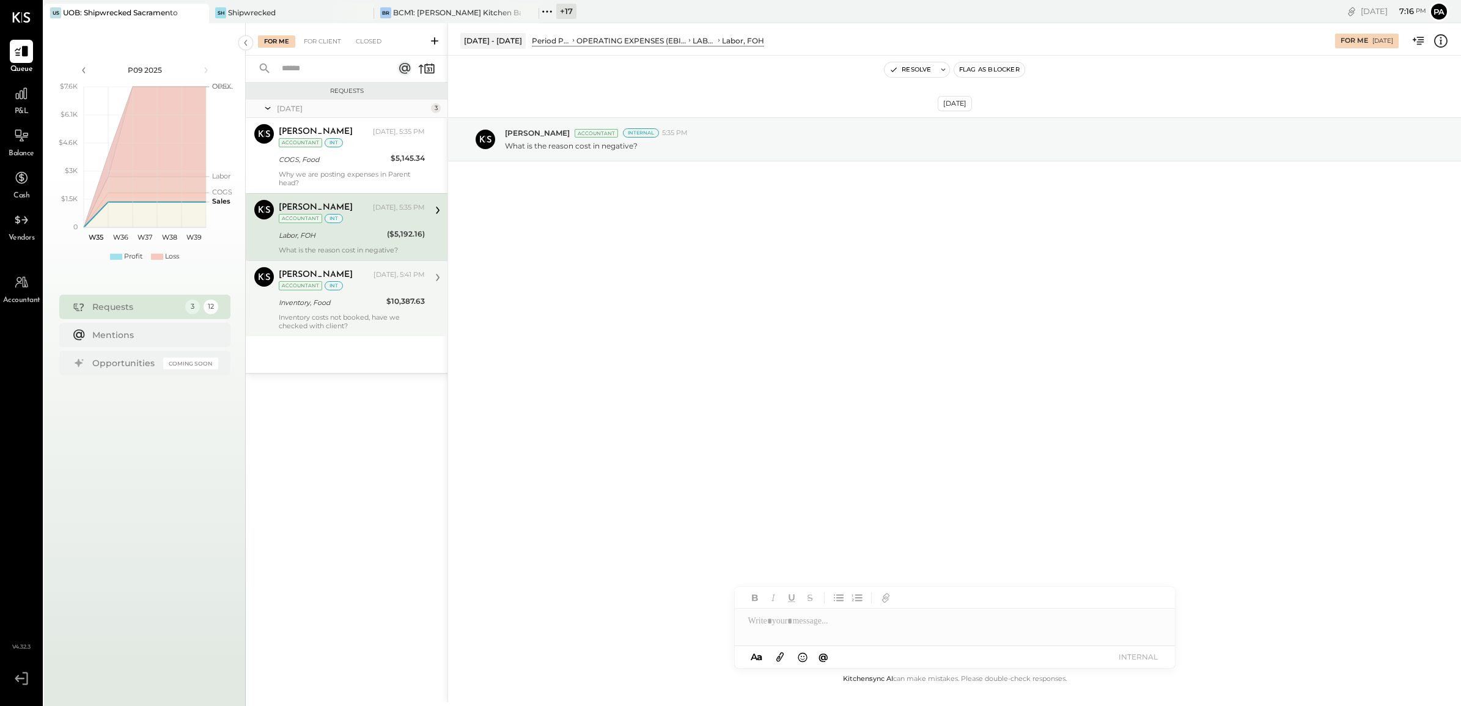
click at [336, 303] on div "Inventory, Food" at bounding box center [331, 303] width 104 height 12
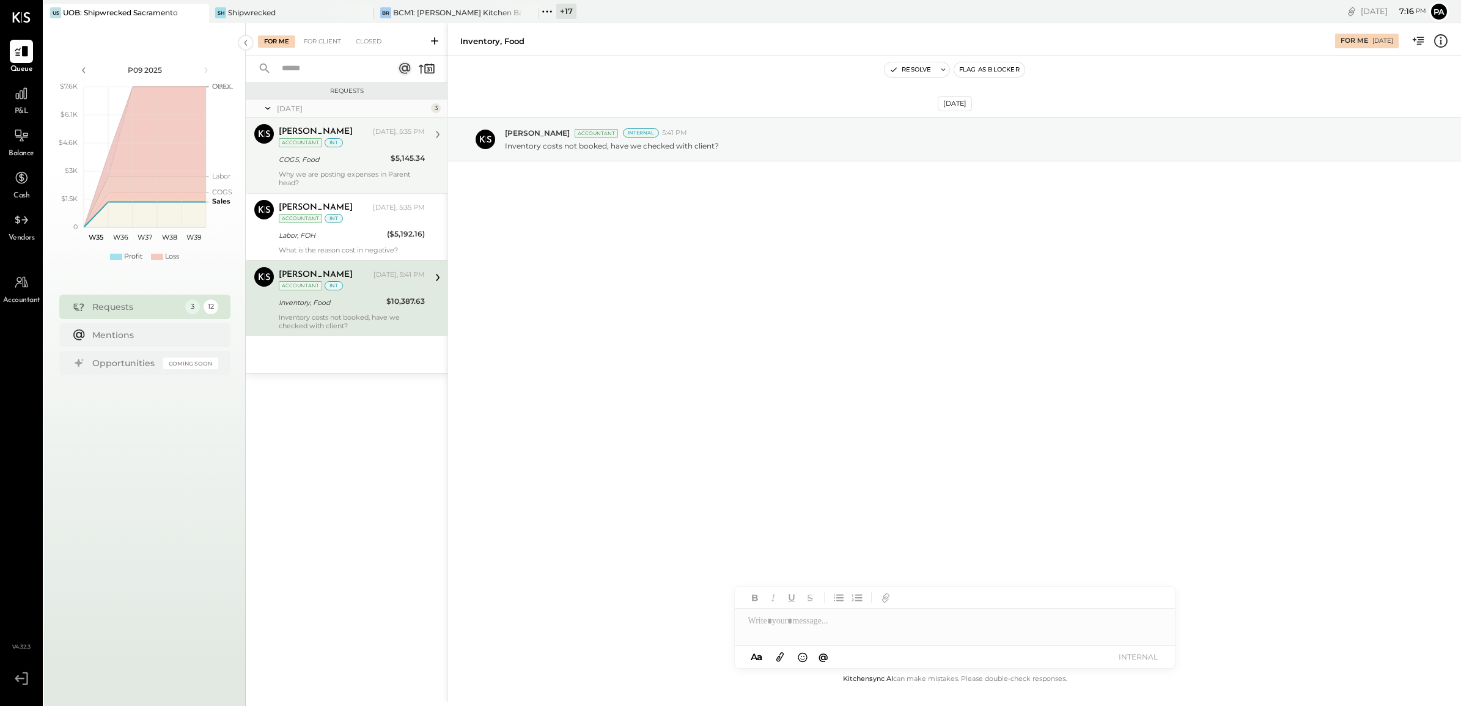
click at [339, 150] on div "Ajay Prajapati Today, 5:35 PM Accountant int COGS, Food $5,145.34 Why we are po…" at bounding box center [352, 155] width 146 height 63
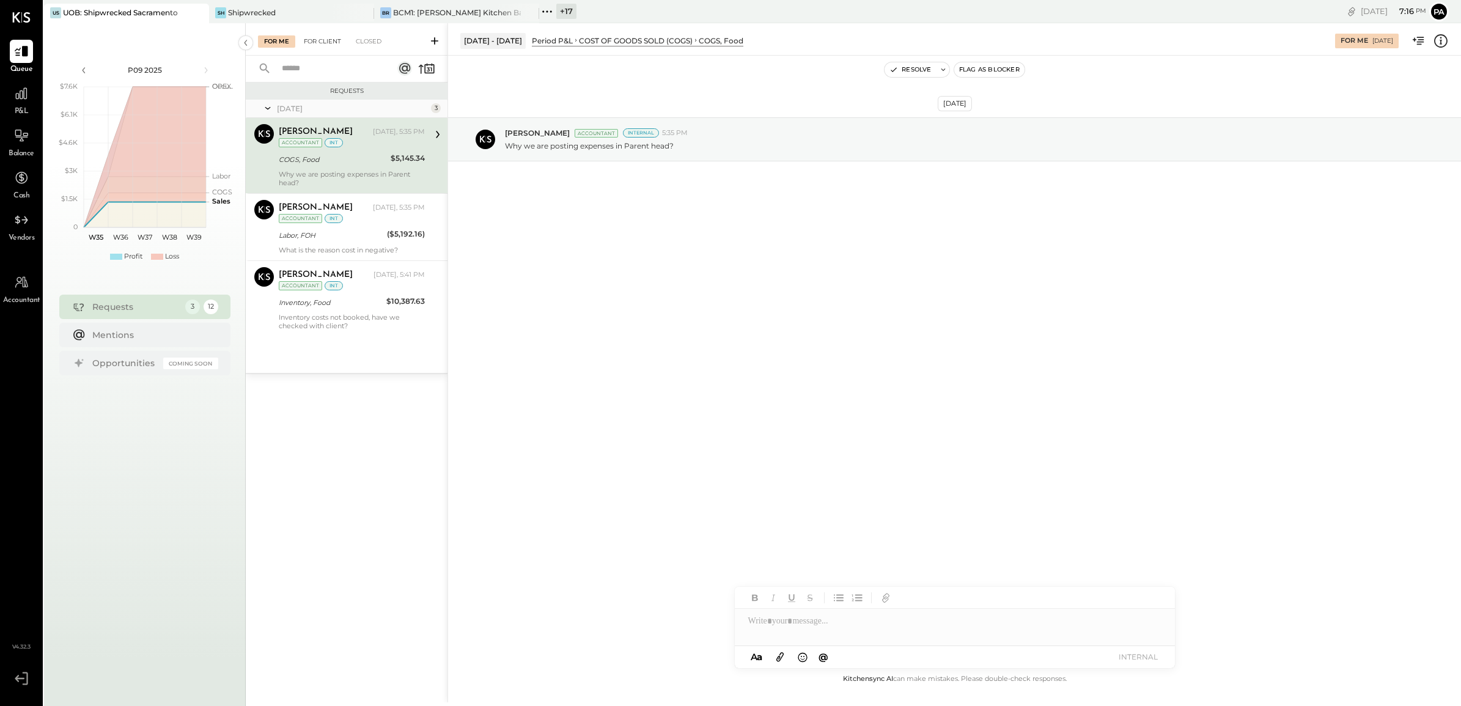
click at [326, 40] on div "For Client" at bounding box center [323, 41] width 50 height 12
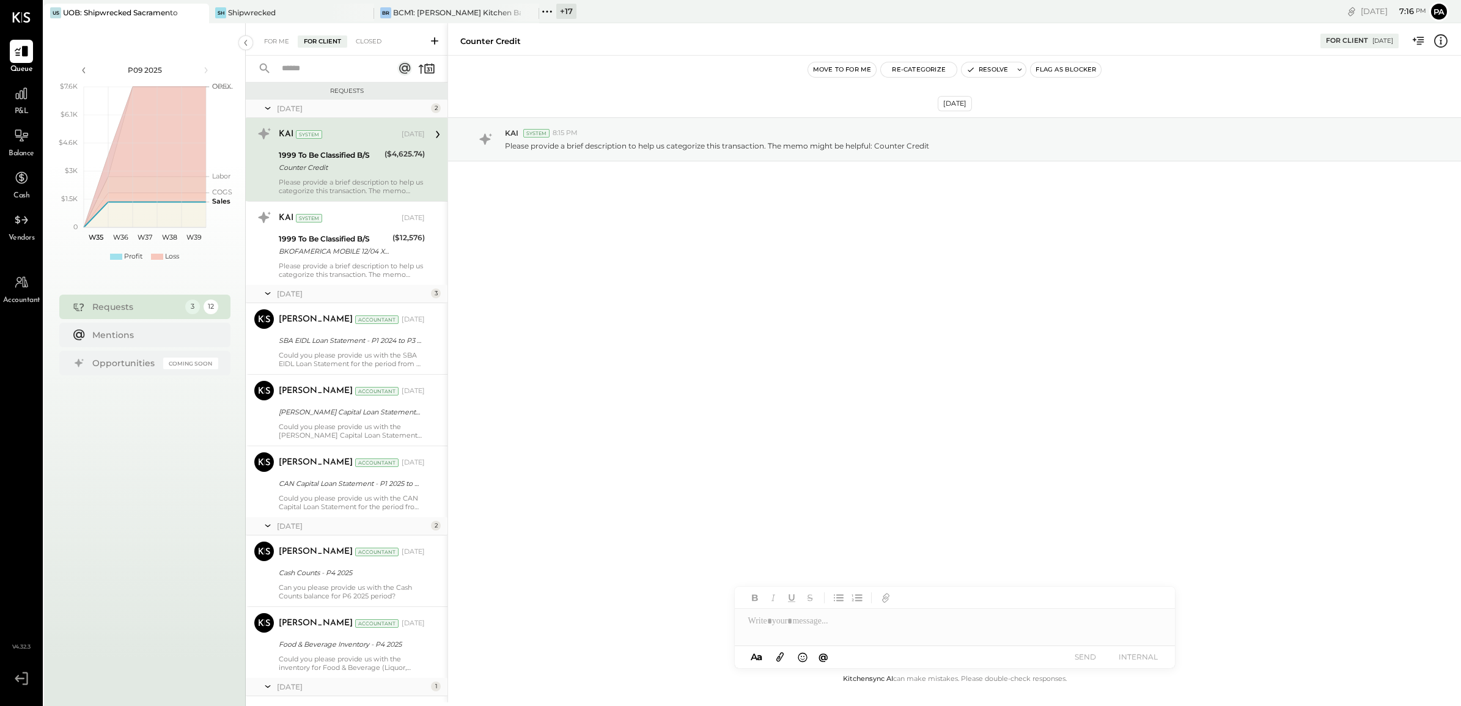
click at [325, 68] on input "text" at bounding box center [330, 69] width 111 height 20
